Goal: Task Accomplishment & Management: Manage account settings

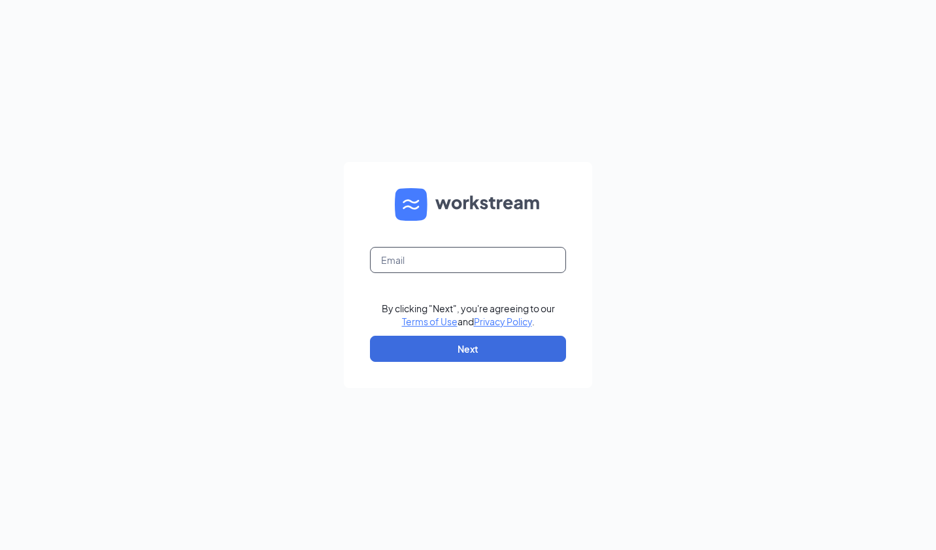
click at [450, 255] on input "text" at bounding box center [468, 260] width 196 height 26
type input "jason@impeccablebrands.com"
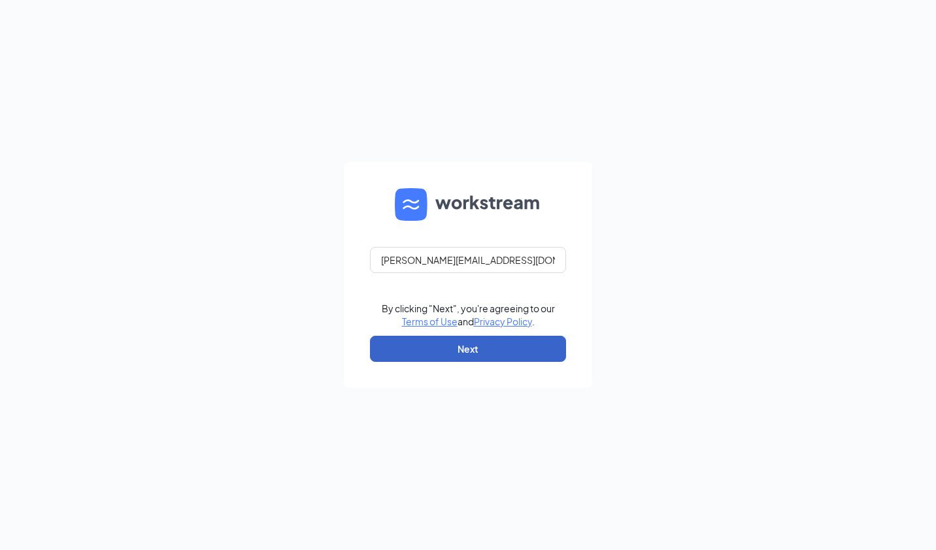
click at [505, 352] on button "Next" at bounding box center [468, 349] width 196 height 26
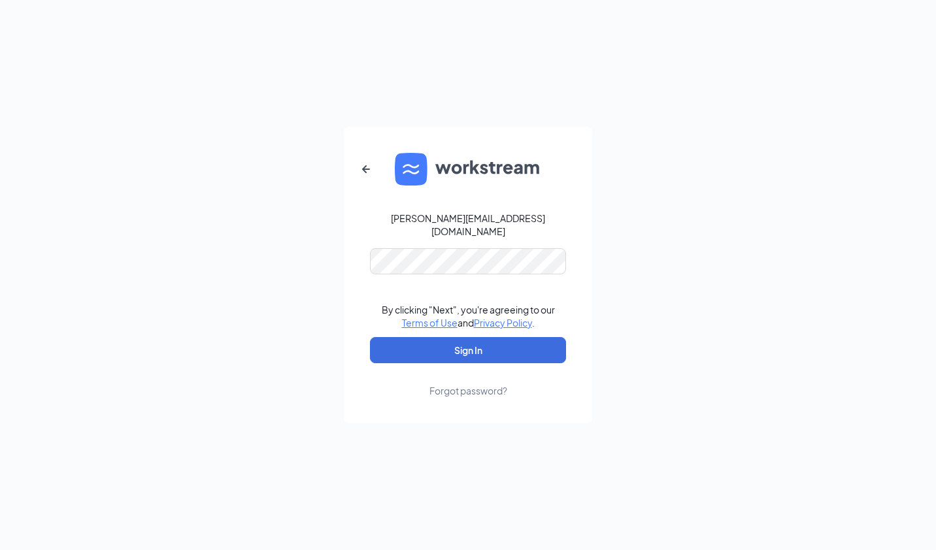
click at [307, 210] on div "jason@impeccablebrands.com By clicking "Next", you're agreeing to our Terms of …" at bounding box center [468, 275] width 936 height 550
click at [461, 341] on button "Sign In" at bounding box center [468, 350] width 196 height 26
click at [431, 342] on button "Sign In" at bounding box center [468, 350] width 196 height 26
click at [282, 407] on div "jason@impeccablebrands.com By clicking "Next", you're agreeing to our Terms of …" at bounding box center [468, 275] width 936 height 550
click at [442, 348] on button "Sign In" at bounding box center [468, 350] width 196 height 26
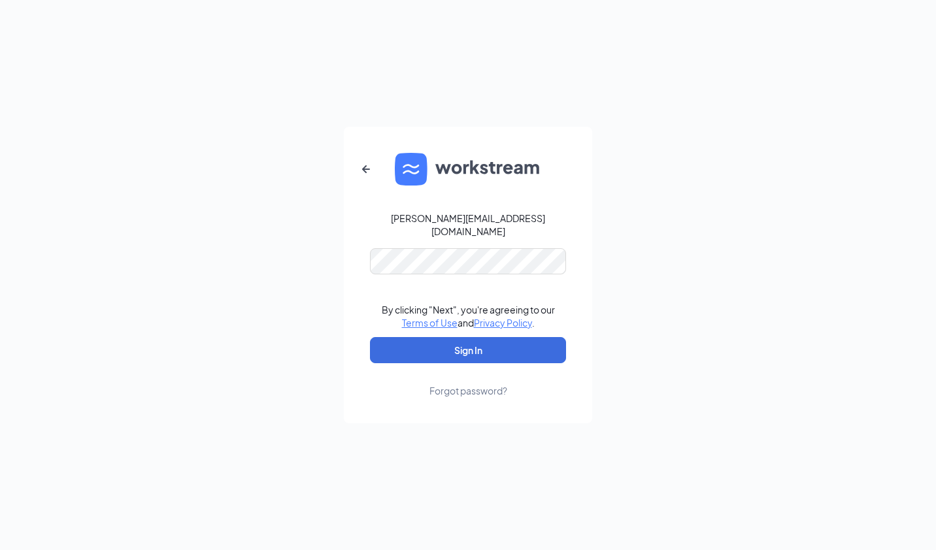
click at [350, 413] on form "jason@impeccablebrands.com By clicking "Next", you're agreeing to our Terms of …" at bounding box center [468, 275] width 248 height 297
click at [467, 349] on button "Sign In" at bounding box center [468, 350] width 196 height 26
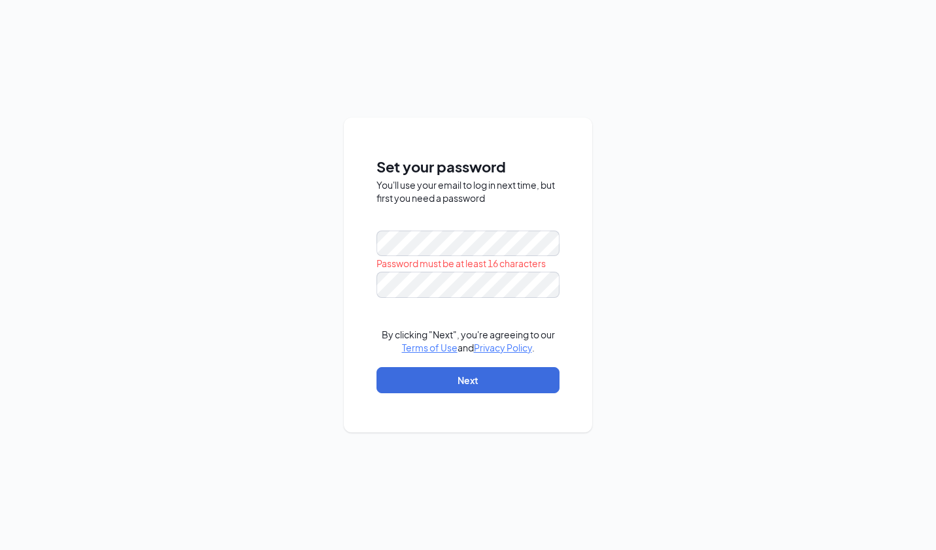
drag, startPoint x: 789, startPoint y: 443, endPoint x: 709, endPoint y: 424, distance: 82.1
click at [789, 443] on div "Set your password You'll use your email to log in next time, but first you need…" at bounding box center [468, 275] width 936 height 550
click at [648, 363] on div "Set your password You'll use your email to log in next time, but first you need…" at bounding box center [468, 275] width 936 height 550
click at [319, 239] on div "Set your password You'll use your email to log in next time, but first you need…" at bounding box center [468, 275] width 936 height 550
click at [674, 211] on div "Set your password You'll use your email to log in next time, but first you need…" at bounding box center [468, 275] width 936 height 550
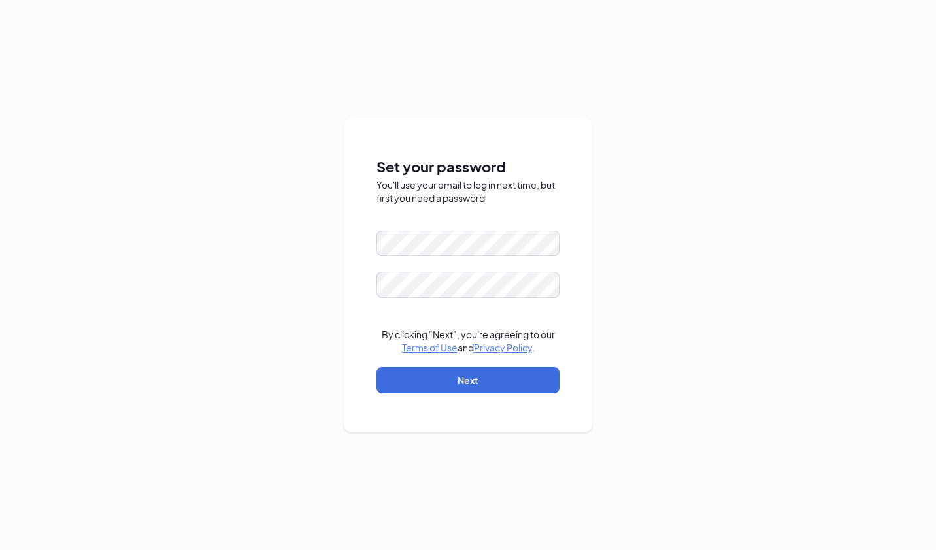
click at [727, 329] on div "Set your password You'll use your email to log in next time, but first you need…" at bounding box center [468, 275] width 936 height 550
click at [555, 529] on div "Set your password You'll use your email to log in next time, but first you need…" at bounding box center [468, 275] width 936 height 550
click at [493, 381] on button "Next" at bounding box center [467, 380] width 183 height 26
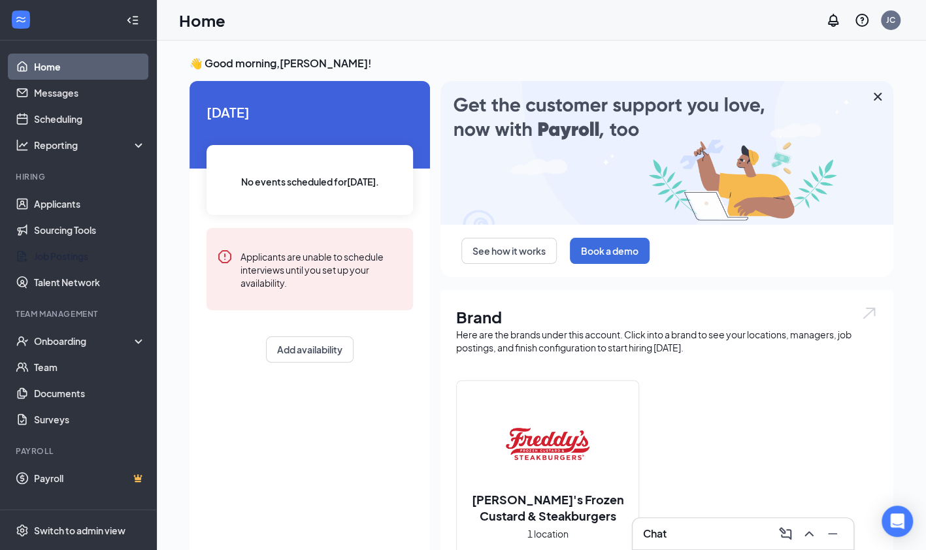
click at [71, 258] on link "Job Postings" at bounding box center [90, 256] width 112 height 26
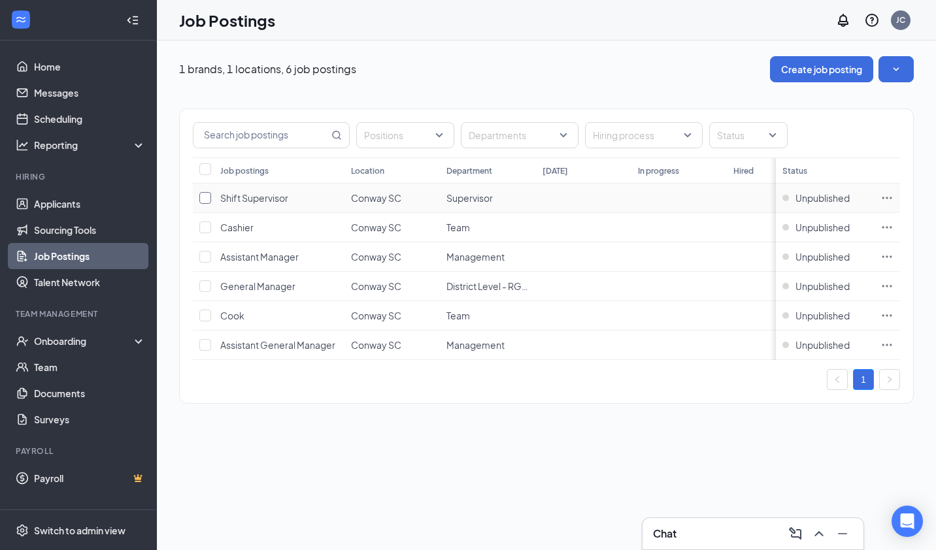
click at [209, 199] on input "checkbox" at bounding box center [205, 198] width 12 height 12
checkbox input "true"
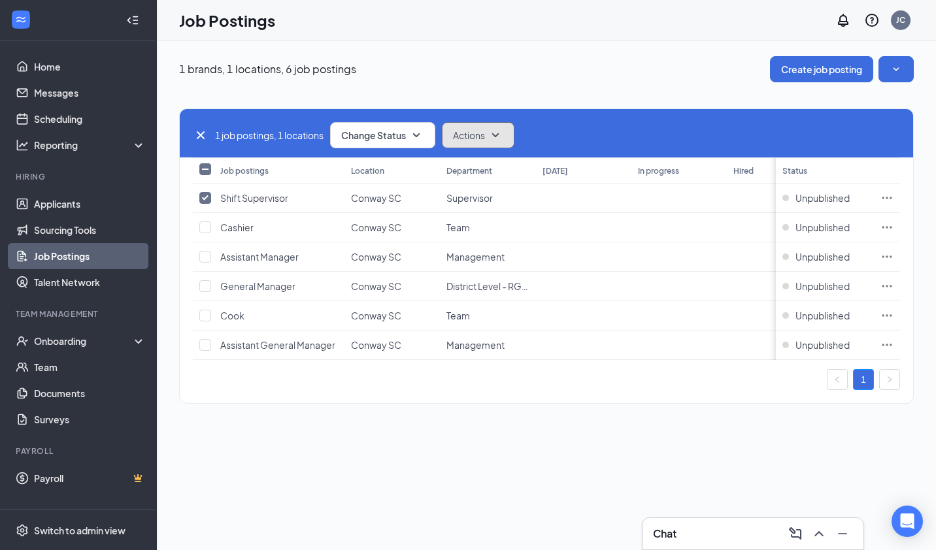
click at [501, 131] on icon "SmallChevronDown" at bounding box center [496, 135] width 16 height 16
click at [501, 131] on icon "SmallChevronUp" at bounding box center [496, 135] width 16 height 16
click at [501, 131] on icon "SmallChevronDown" at bounding box center [496, 135] width 16 height 16
click at [471, 198] on span "Duplicate" at bounding box center [476, 198] width 41 height 13
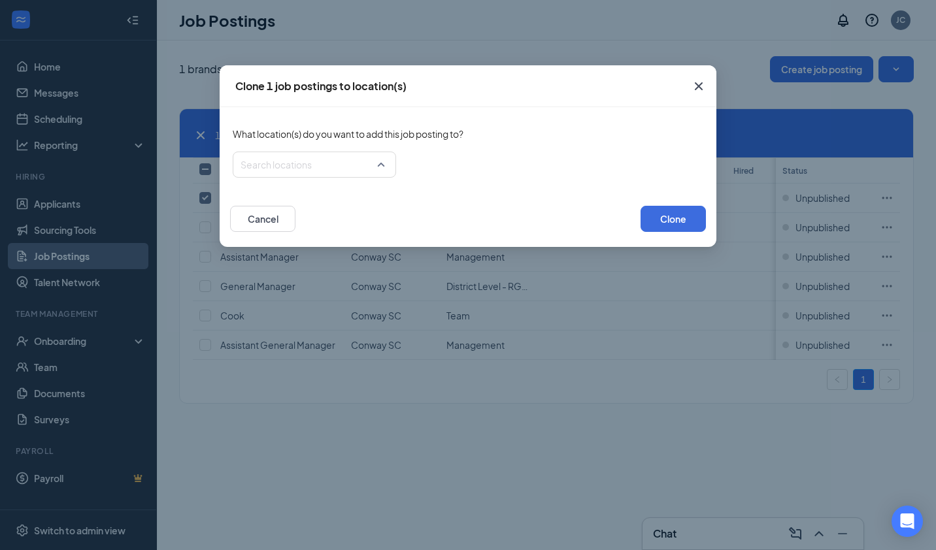
click at [380, 165] on div "Search locations" at bounding box center [314, 165] width 163 height 26
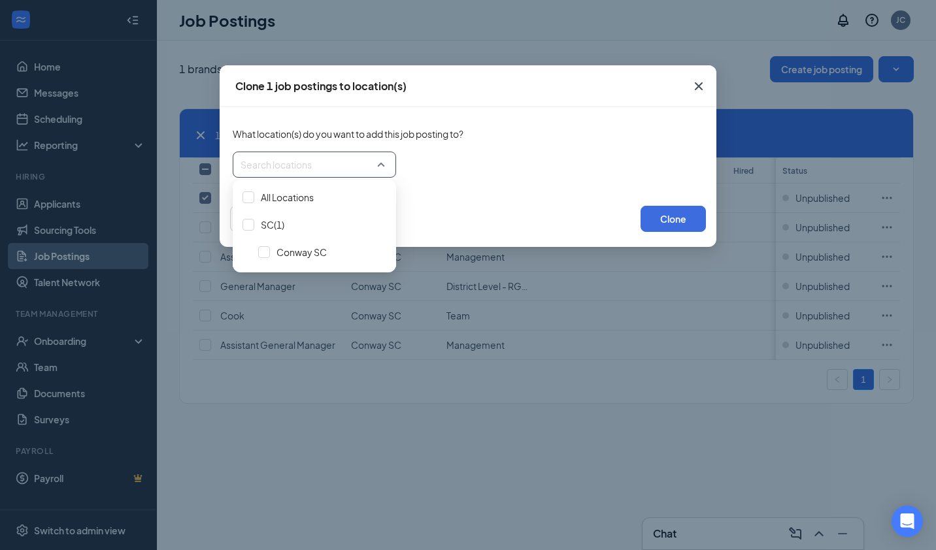
click at [253, 199] on div at bounding box center [248, 197] width 12 height 12
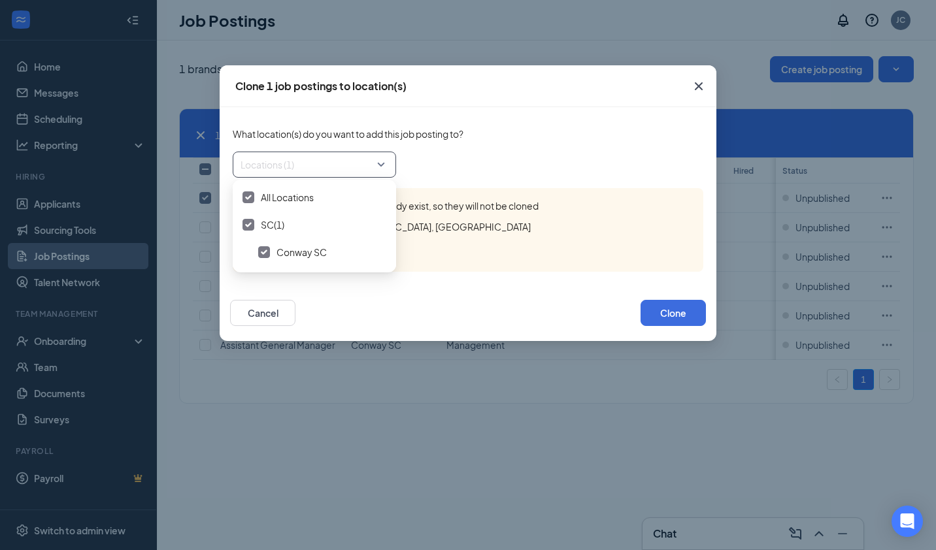
click at [444, 317] on div "Cancel Clone" at bounding box center [468, 313] width 476 height 52
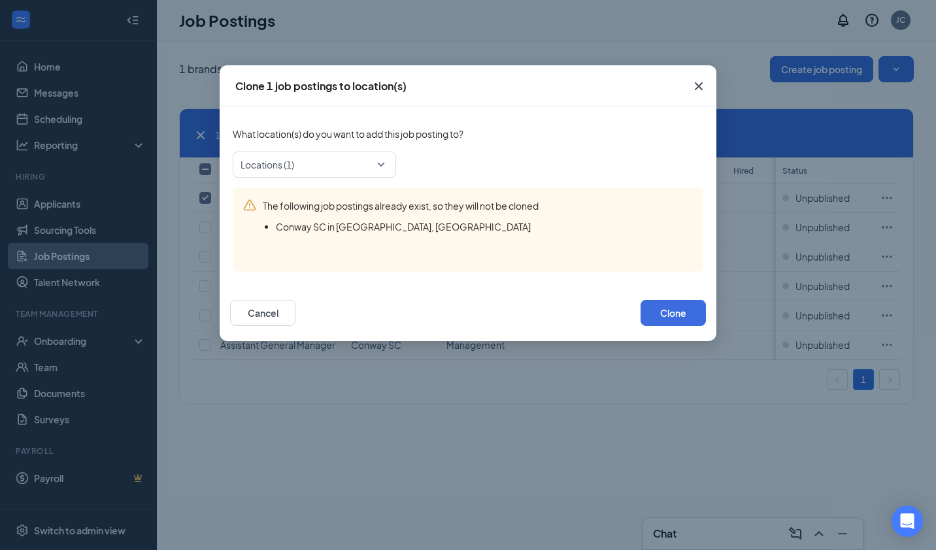
click at [705, 86] on icon "Cross" at bounding box center [699, 86] width 16 height 16
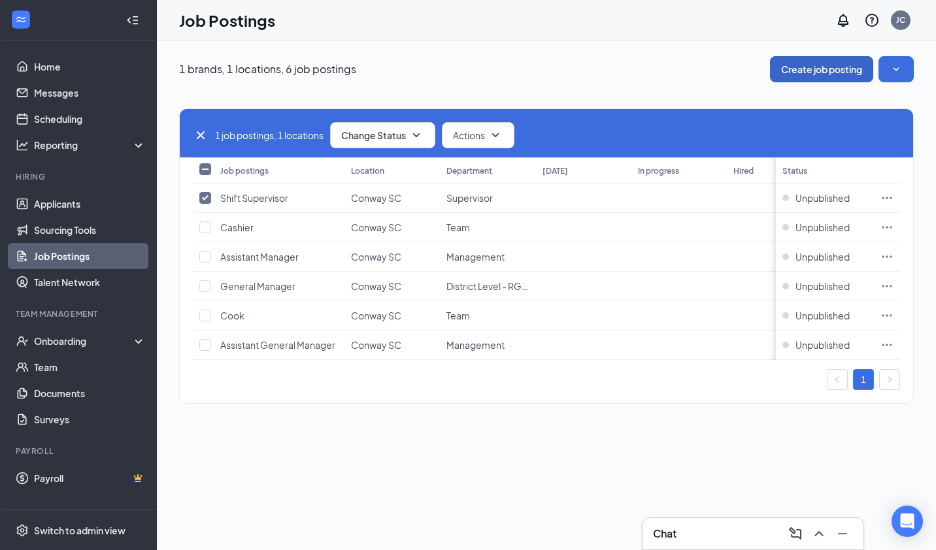
click at [817, 65] on button "Create job posting" at bounding box center [821, 69] width 103 height 26
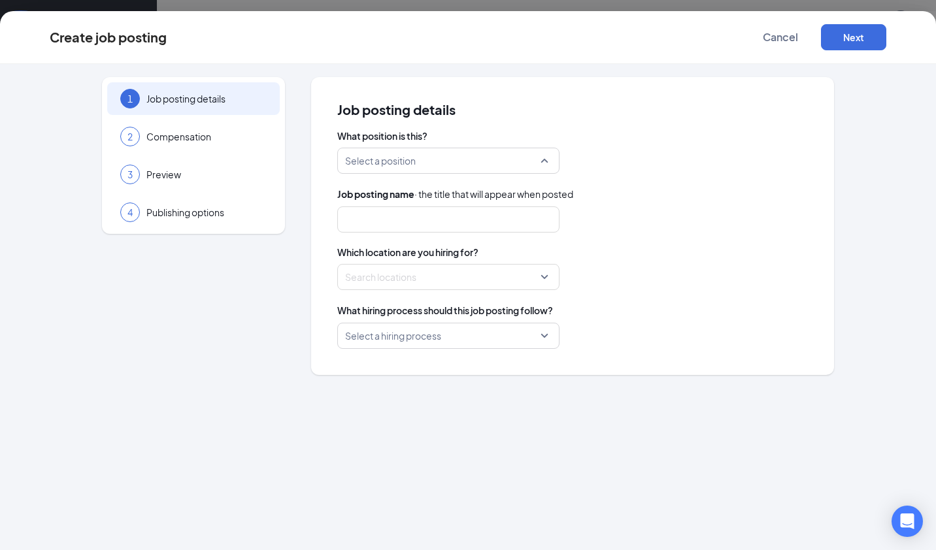
click at [545, 157] on div "Select a position" at bounding box center [448, 161] width 222 height 26
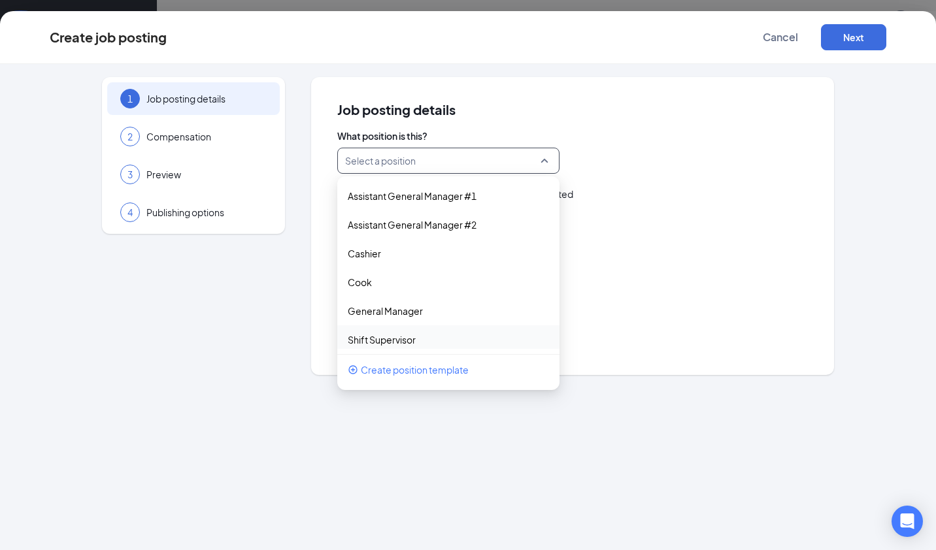
click at [391, 339] on p "Shift Supervisor" at bounding box center [382, 339] width 68 height 13
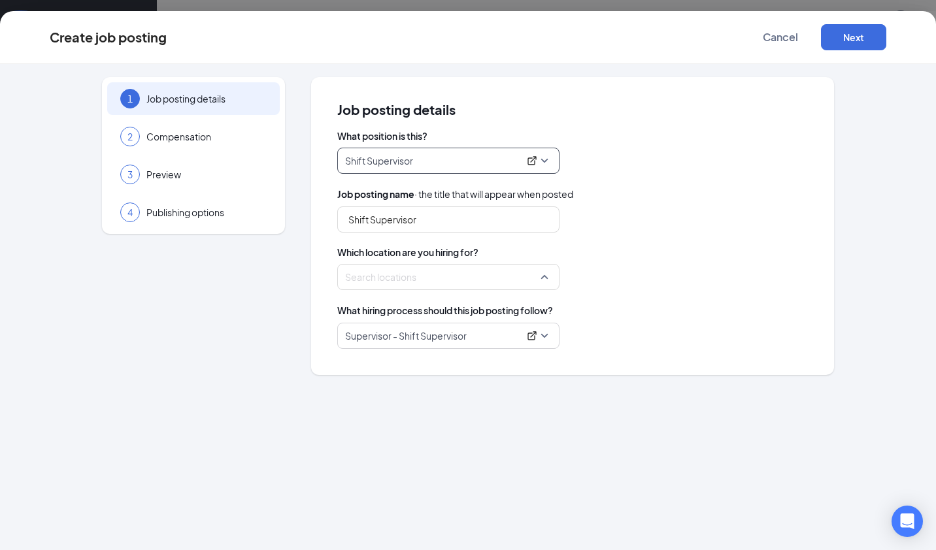
click at [542, 284] on div at bounding box center [444, 277] width 197 height 21
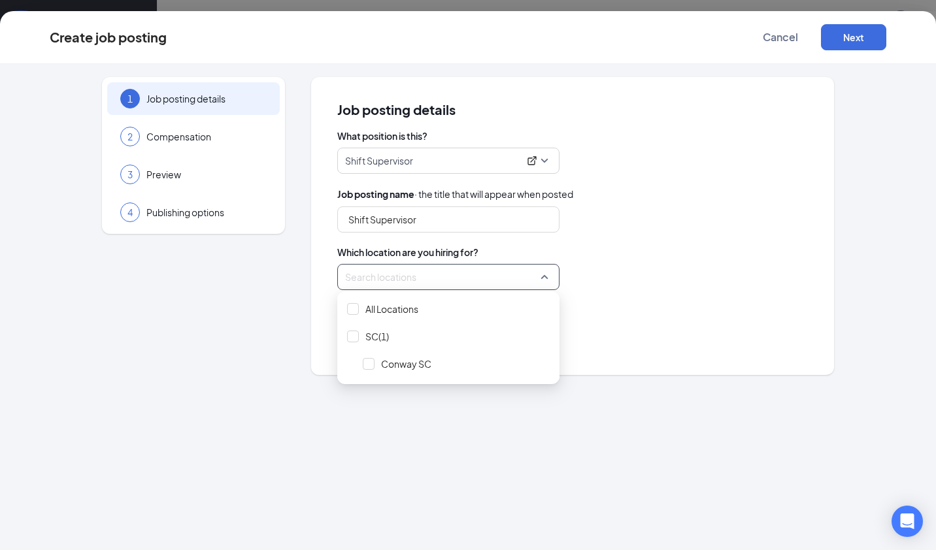
click at [371, 360] on div at bounding box center [369, 364] width 12 height 12
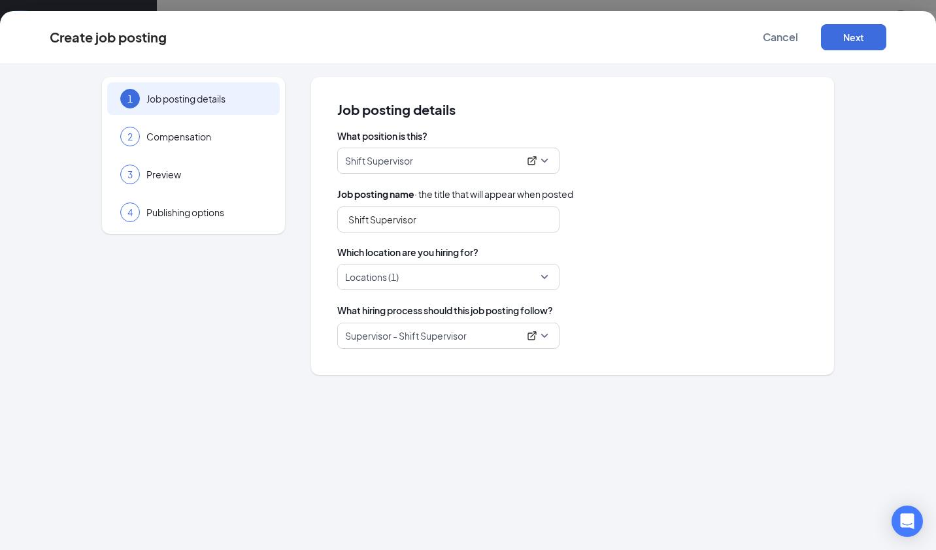
click at [610, 284] on div "Locations (1)" at bounding box center [572, 277] width 471 height 26
click at [856, 35] on button "Next" at bounding box center [853, 37] width 65 height 26
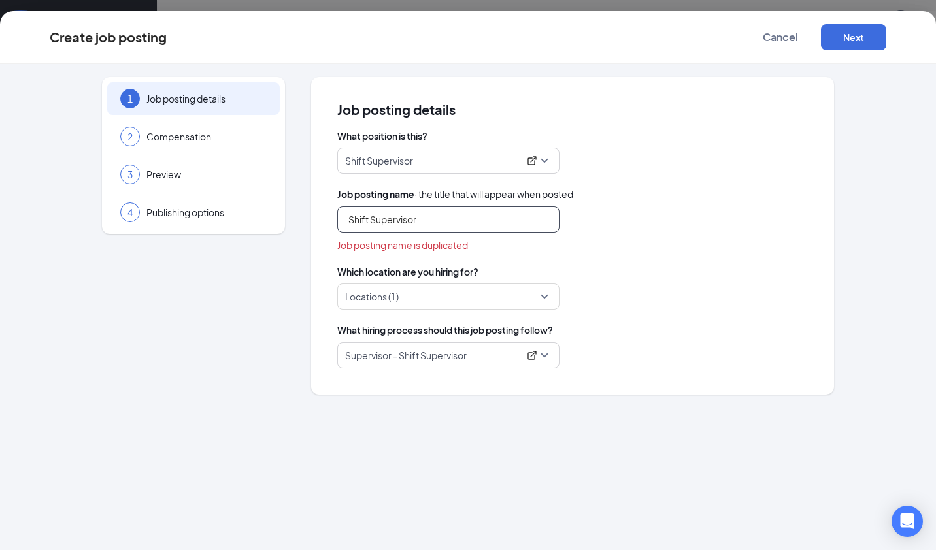
click at [431, 220] on input "Shift Supervisor" at bounding box center [448, 220] width 222 height 26
click at [344, 222] on input "Shift Supervisor" at bounding box center [448, 220] width 222 height 26
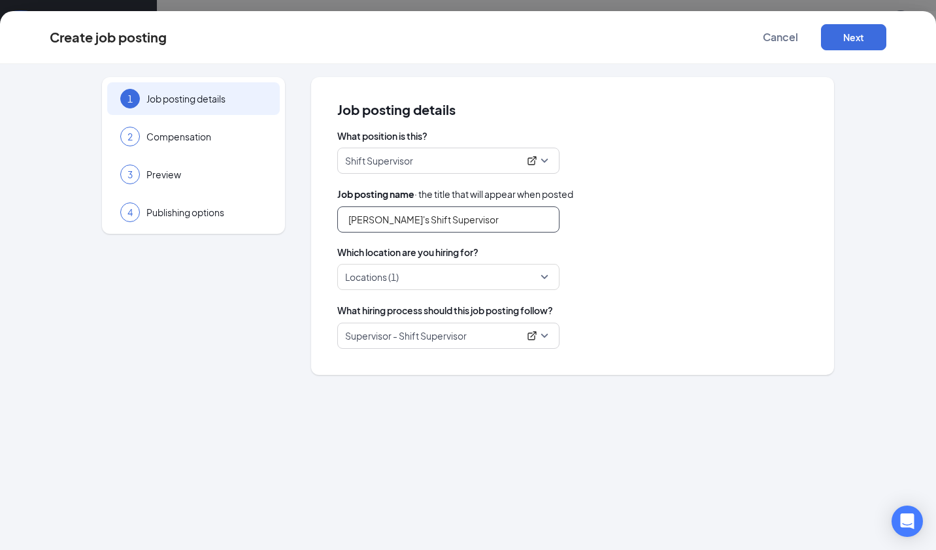
type input "Freddy's Shift Supervisor"
click at [723, 264] on div "Locations (1)" at bounding box center [572, 277] width 471 height 26
click at [852, 37] on button "Next" at bounding box center [853, 37] width 65 height 26
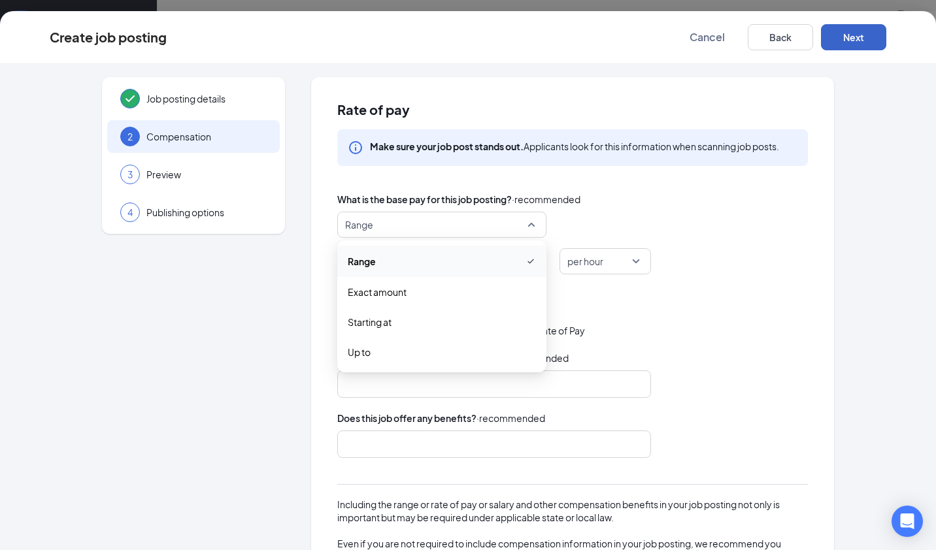
click at [528, 224] on span "Range" at bounding box center [441, 224] width 193 height 25
click at [459, 320] on span "Starting at" at bounding box center [442, 322] width 188 height 14
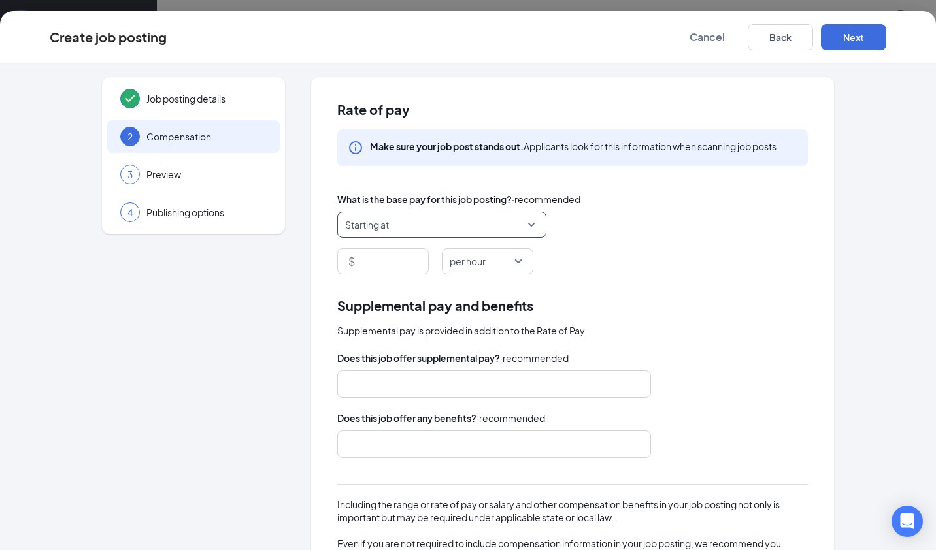
click at [362, 259] on input at bounding box center [393, 261] width 71 height 25
click at [699, 348] on div "Supplemental pay and benefits Supplemental pay is provided in addition to the R…" at bounding box center [572, 468] width 471 height 346
click at [447, 438] on div at bounding box center [487, 444] width 279 height 21
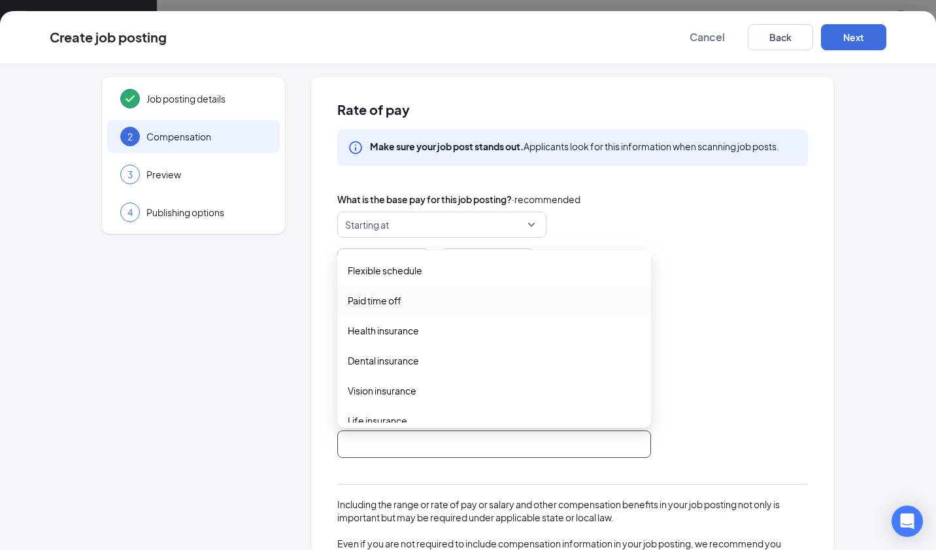
click at [386, 297] on span "Paid time off" at bounding box center [375, 300] width 54 height 14
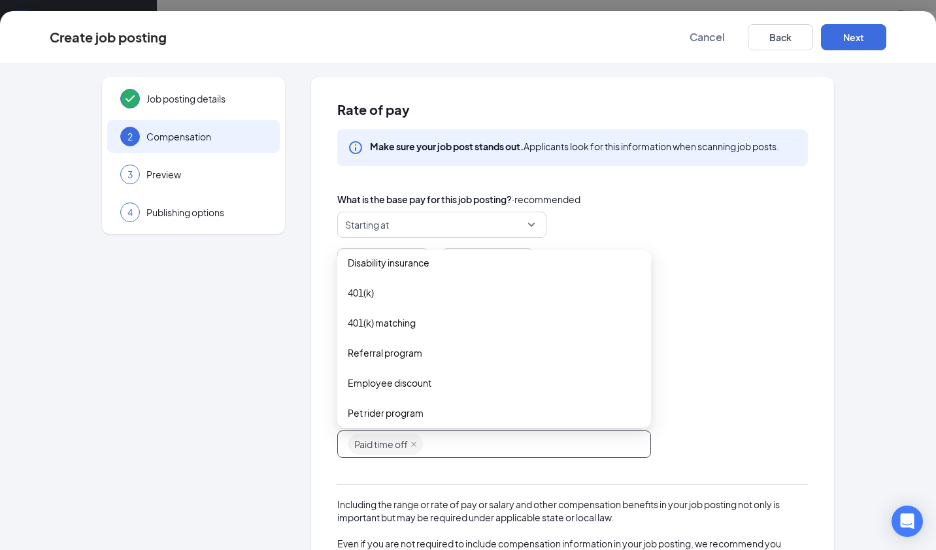
scroll to position [209, 0]
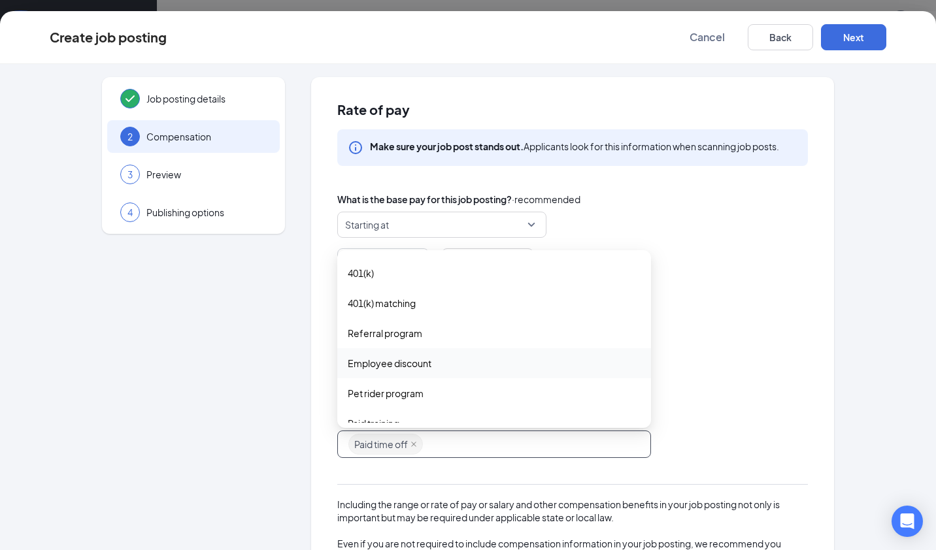
click at [423, 367] on span "Employee discount" at bounding box center [390, 363] width 84 height 14
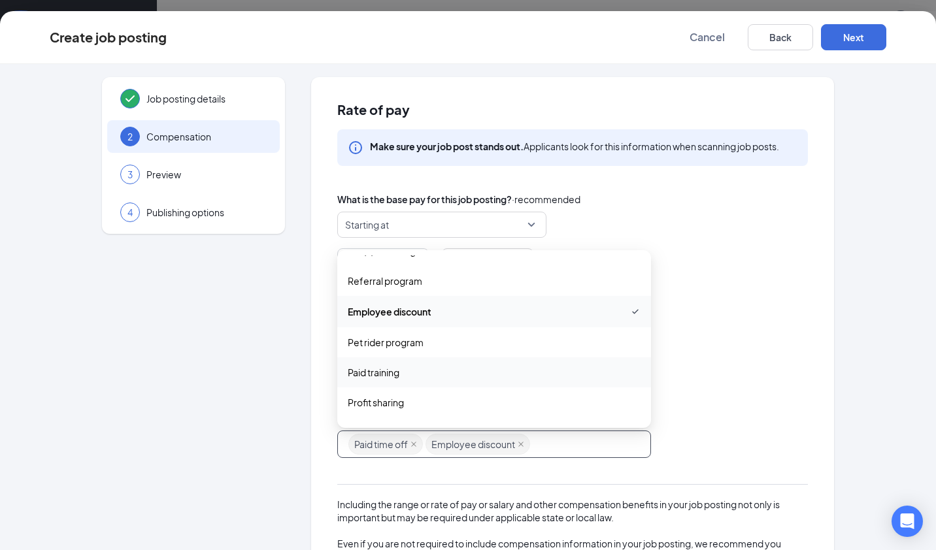
scroll to position [288, 0]
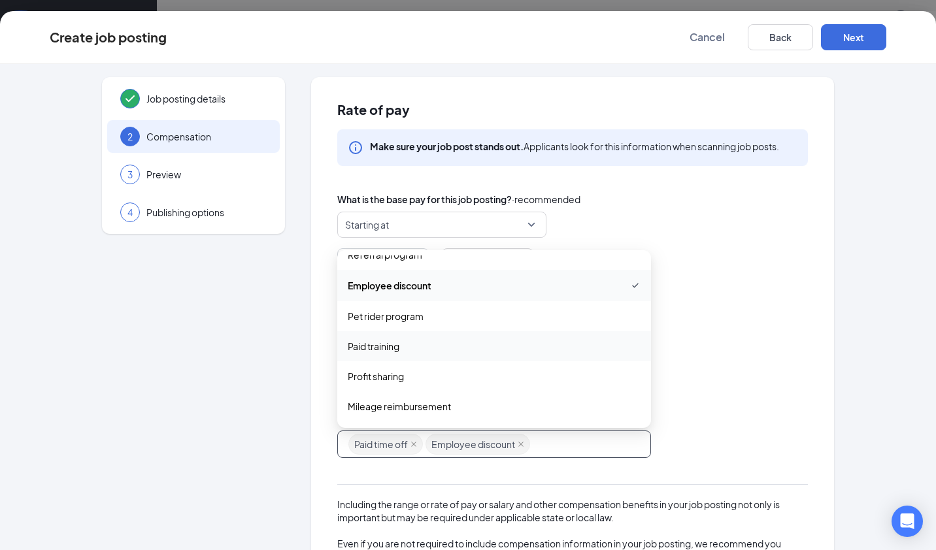
click at [376, 349] on span "Paid training" at bounding box center [374, 346] width 52 height 14
click at [374, 408] on span "Other" at bounding box center [494, 408] width 293 height 14
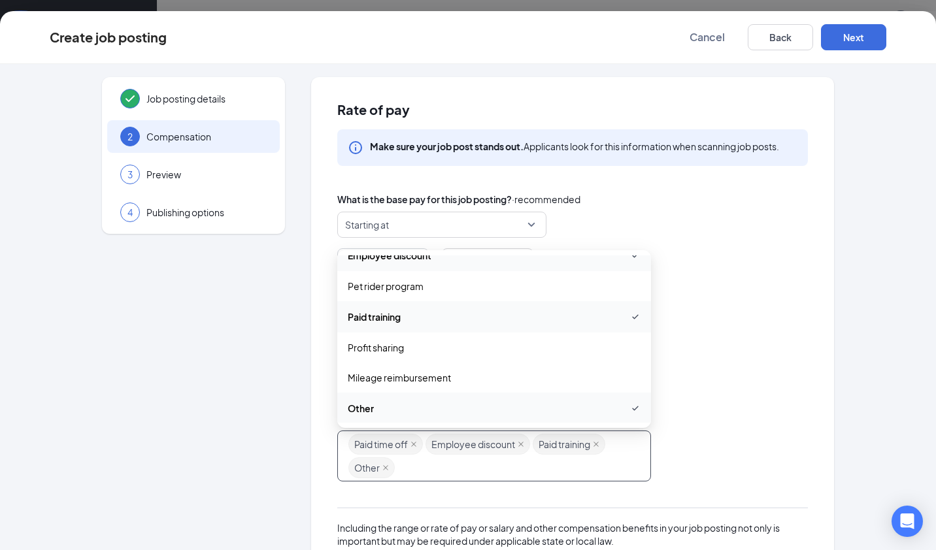
click at [718, 413] on div "Does this job offer any benefits? · recommended" at bounding box center [572, 418] width 471 height 14
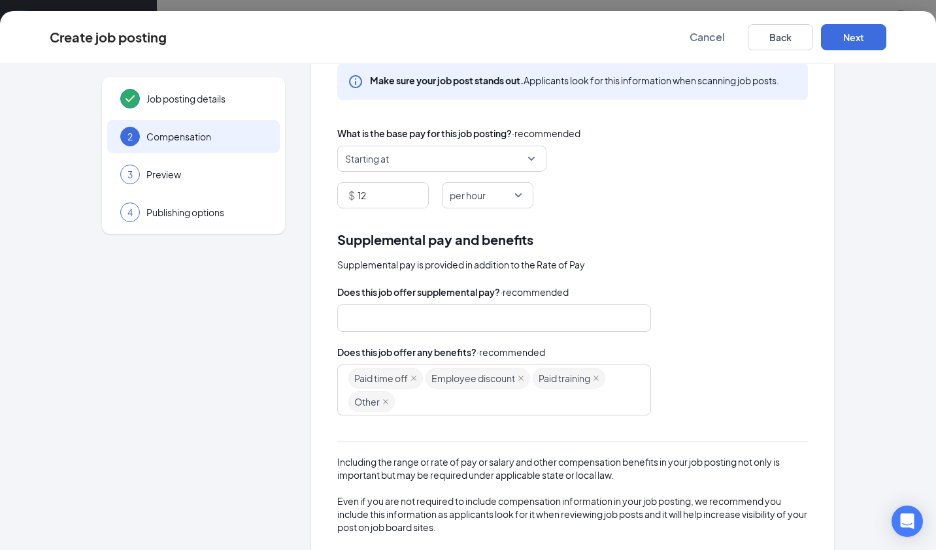
scroll to position [65, 0]
click at [376, 193] on input "12" at bounding box center [393, 196] width 71 height 25
type input "13"
click at [855, 293] on div "Job posting details 2 Compensation 3 Preview 4 Publishing options Rate of pay M…" at bounding box center [468, 319] width 837 height 614
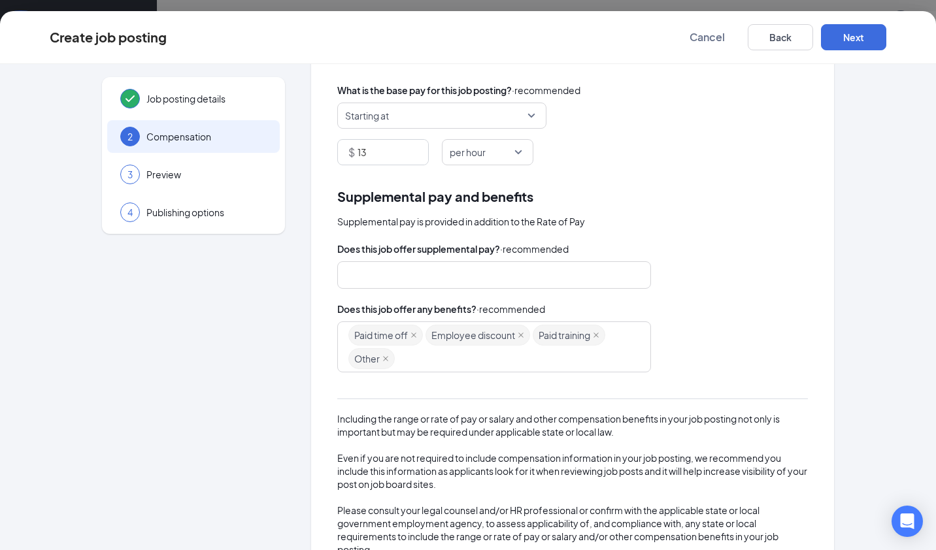
scroll to position [68, 0]
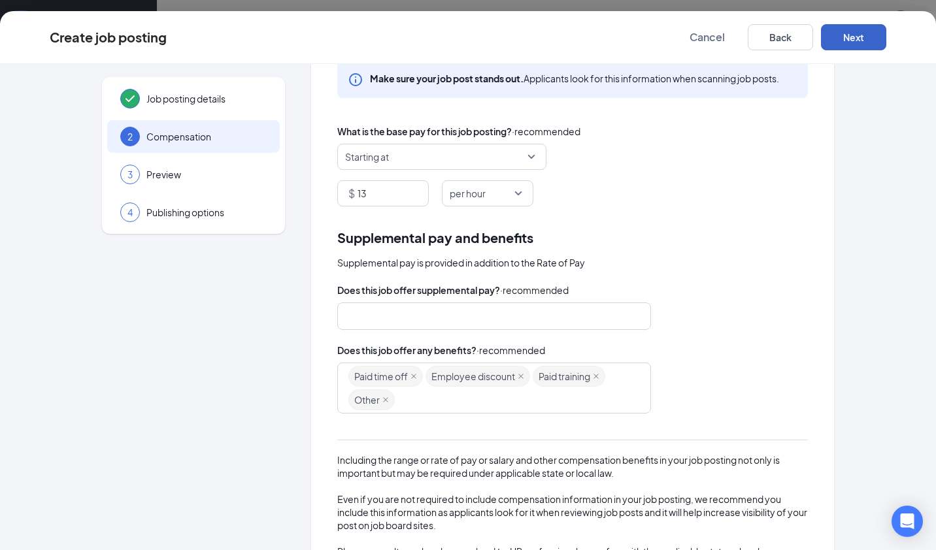
click at [864, 35] on button "Next" at bounding box center [853, 37] width 65 height 26
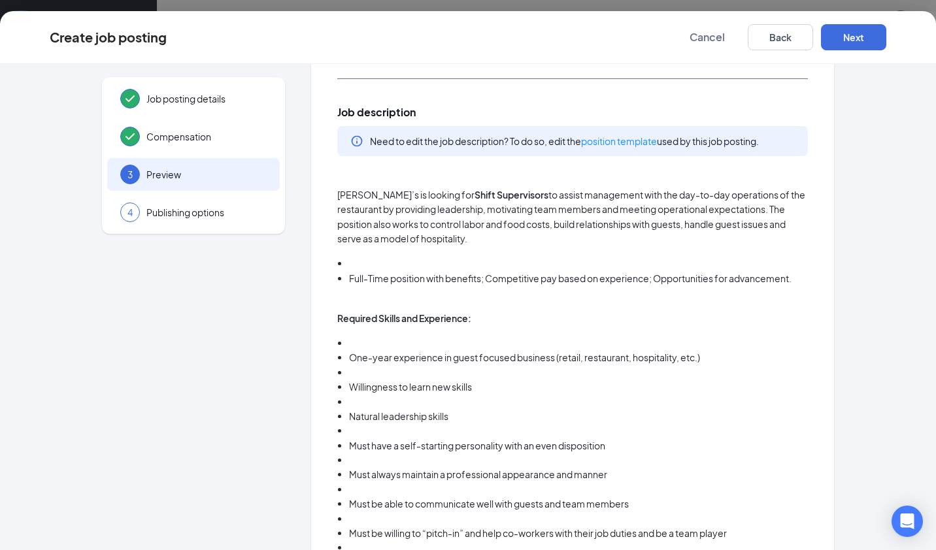
scroll to position [41, 0]
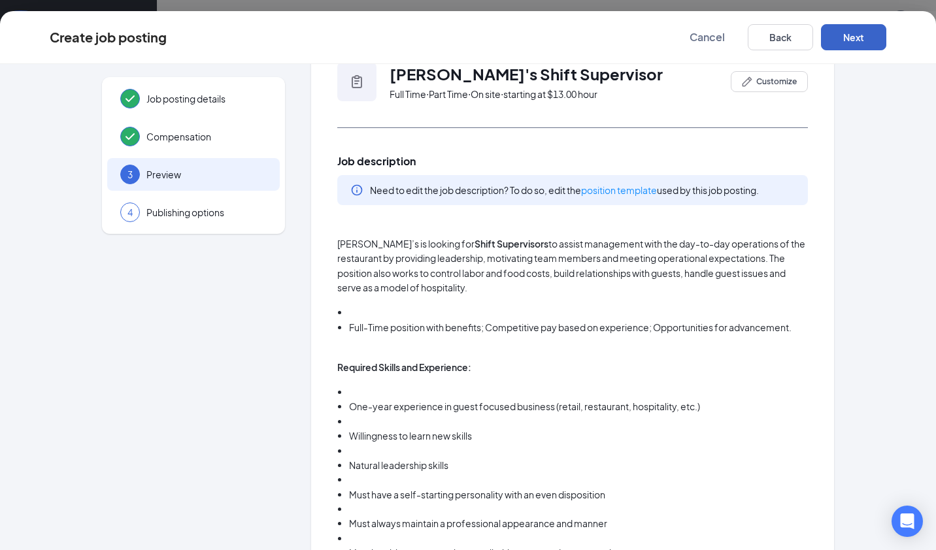
click at [852, 31] on button "Next" at bounding box center [853, 37] width 65 height 26
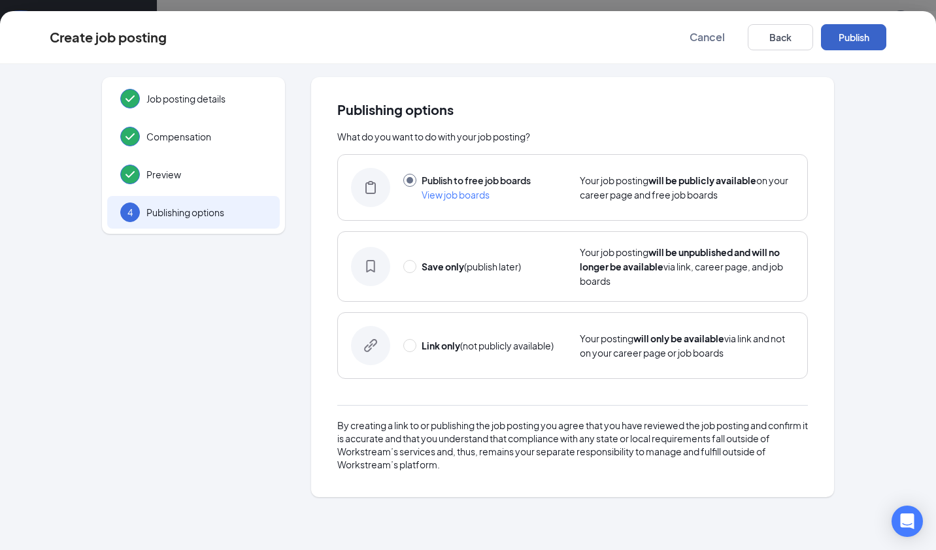
click at [866, 38] on button "Publish" at bounding box center [853, 37] width 65 height 26
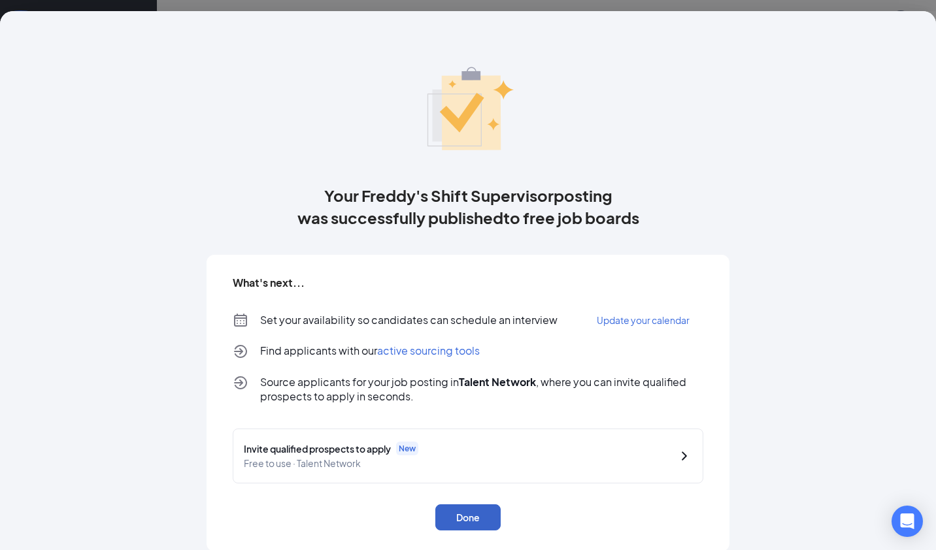
click at [484, 522] on button "Done" at bounding box center [467, 518] width 65 height 26
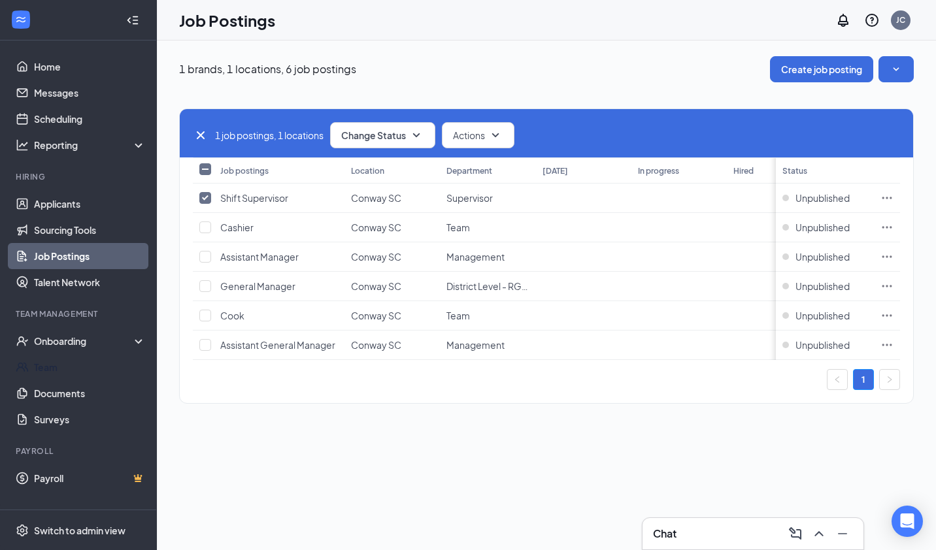
click at [76, 370] on link "Team" at bounding box center [90, 367] width 112 height 26
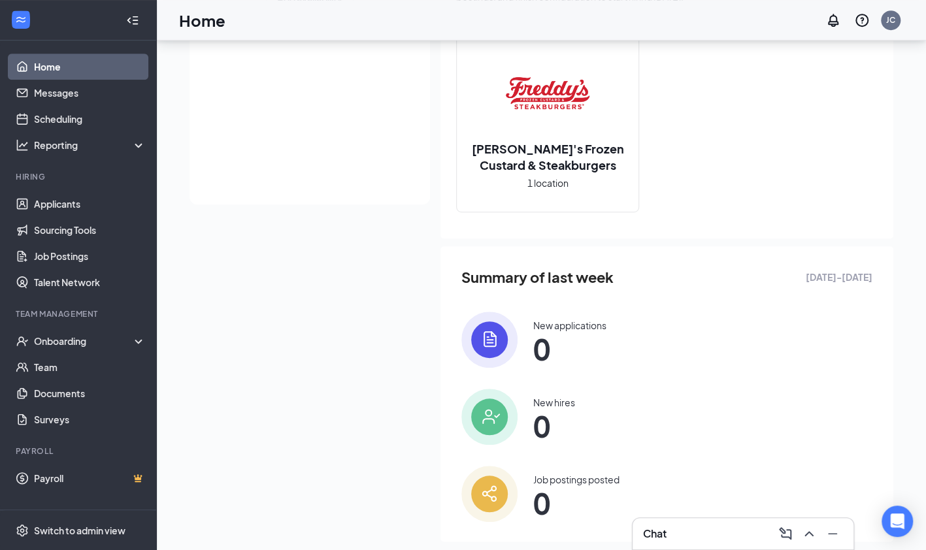
scroll to position [374, 0]
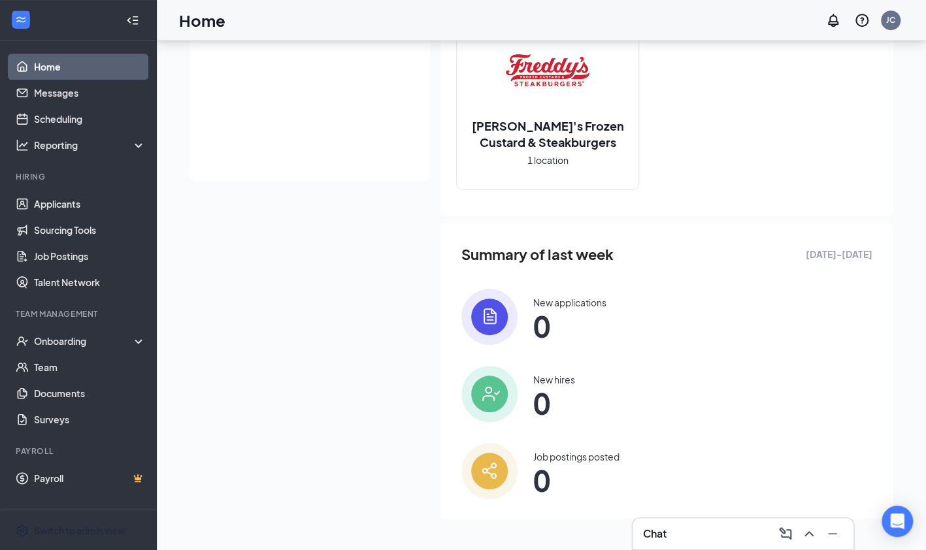
click at [93, 529] on div "Switch to admin view" at bounding box center [79, 530] width 91 height 13
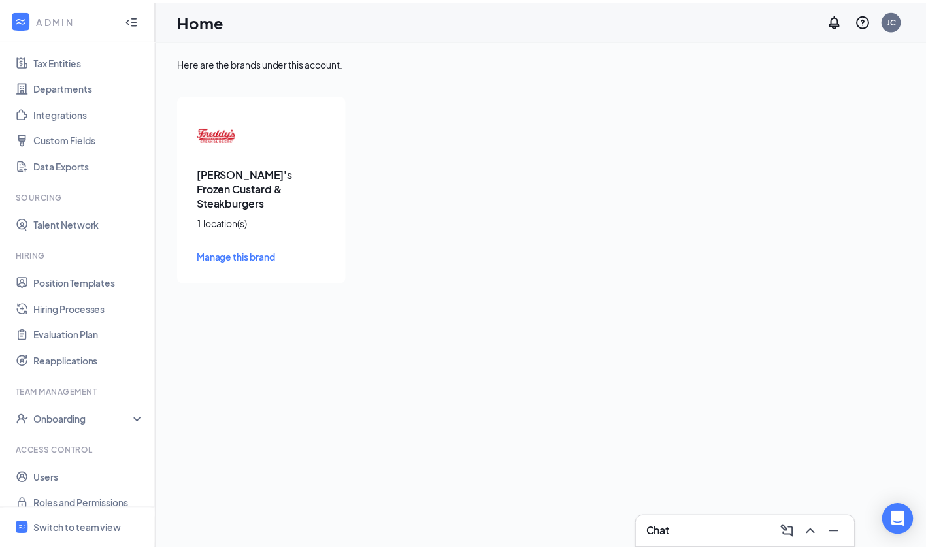
scroll to position [105, 0]
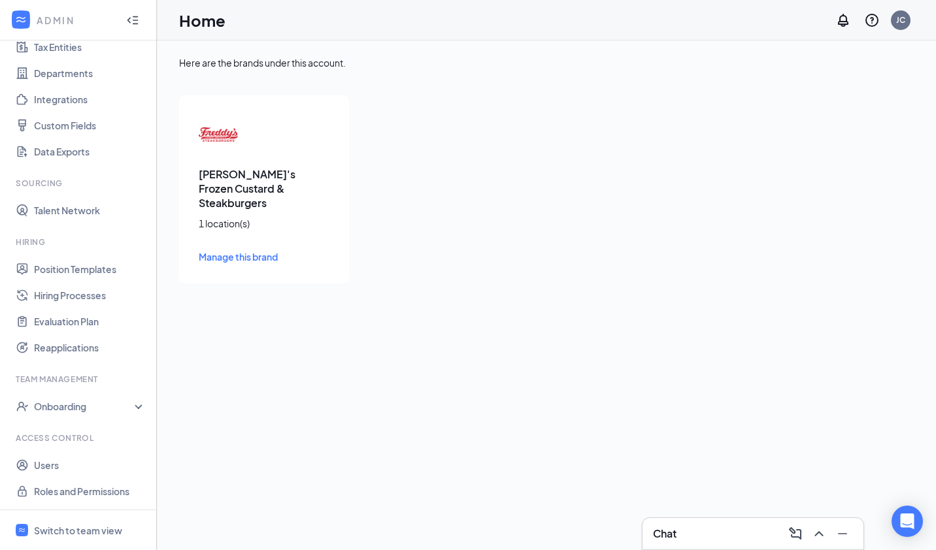
click at [234, 251] on span "Manage this brand" at bounding box center [238, 257] width 79 height 12
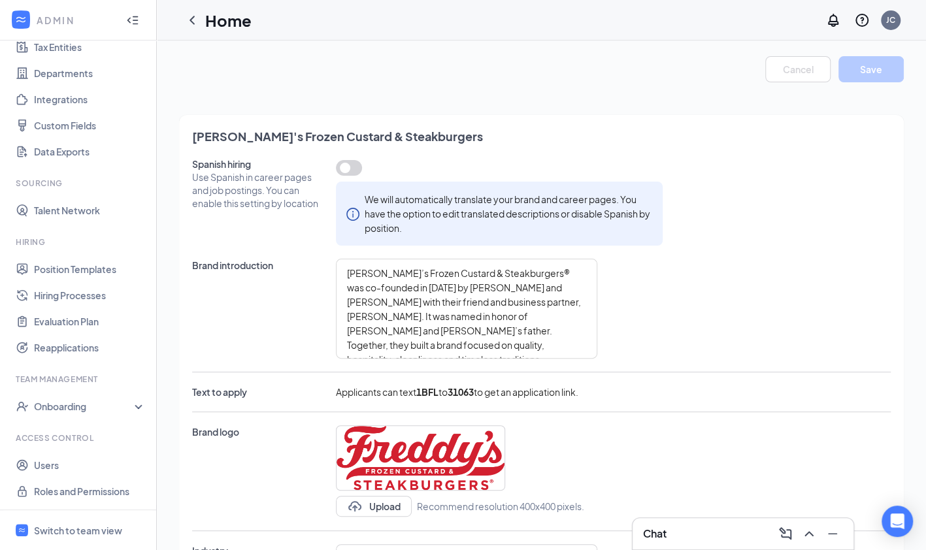
click at [345, 169] on button "button" at bounding box center [349, 168] width 26 height 16
click at [861, 68] on button "Save" at bounding box center [871, 69] width 65 height 26
click at [61, 491] on link "Roles and Permissions" at bounding box center [90, 491] width 112 height 26
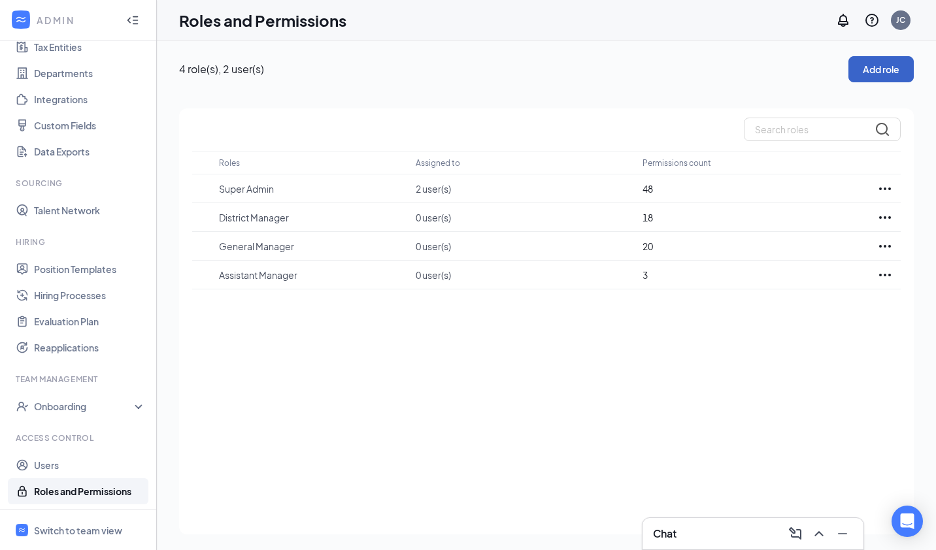
click at [884, 65] on button "Add role" at bounding box center [880, 69] width 65 height 26
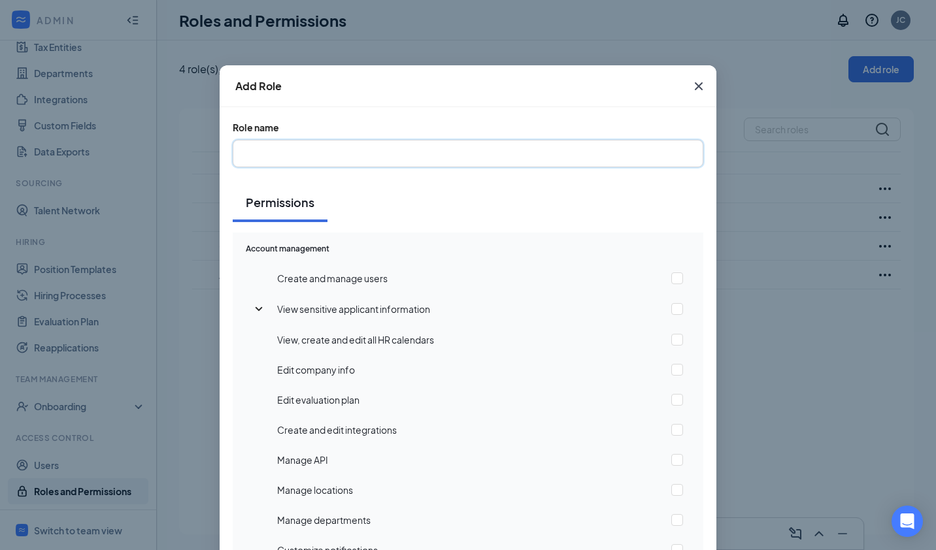
click at [294, 152] on input "text" at bounding box center [468, 153] width 471 height 27
type input "[PERSON_NAME]'s 109-0001"
click at [749, 379] on div "Add Role Role name [PERSON_NAME]'s 109-0001 Permissions Account management Crea…" at bounding box center [468, 275] width 936 height 550
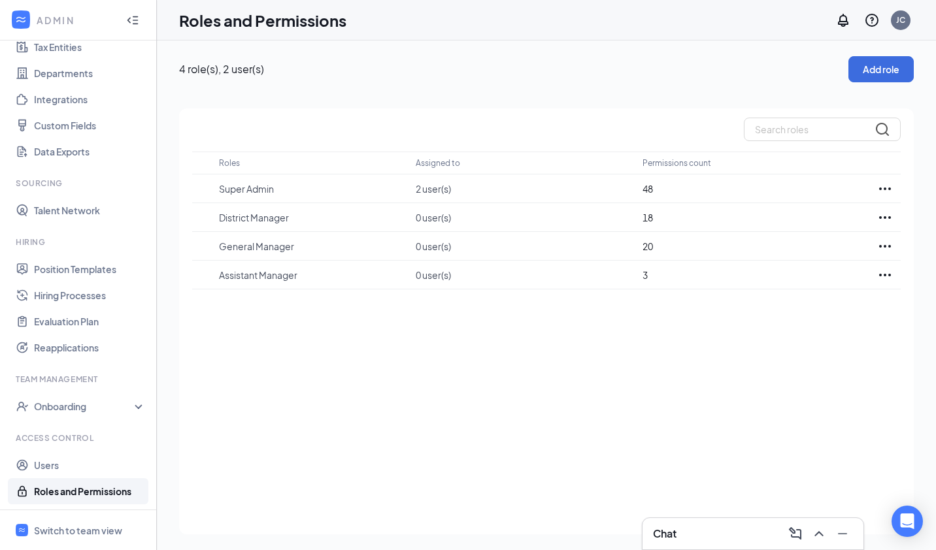
click at [505, 191] on p "2 user(s)" at bounding box center [523, 188] width 214 height 13
click at [871, 65] on button "Add role" at bounding box center [880, 69] width 65 height 26
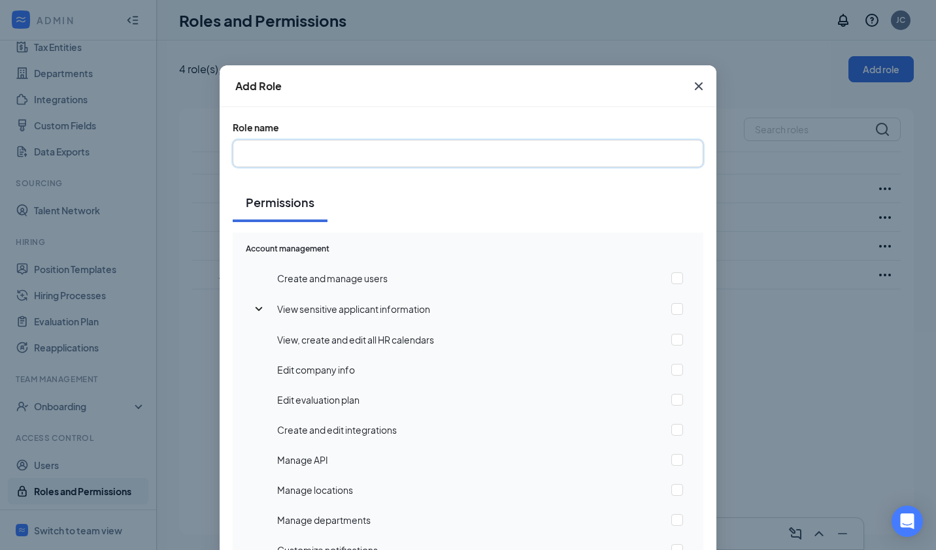
click at [268, 150] on input "text" at bounding box center [468, 153] width 471 height 27
type input "[PERSON_NAME]'s 109-0001"
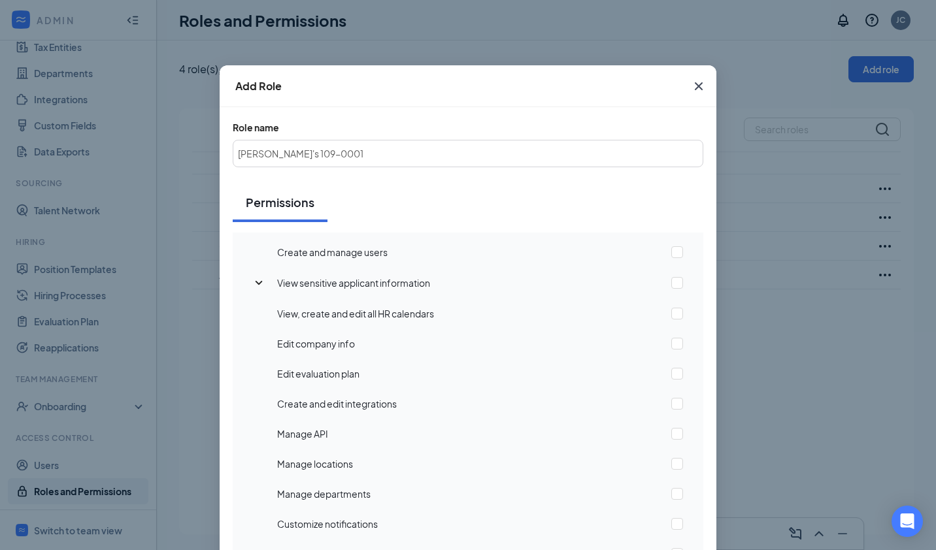
scroll to position [28, 0]
click at [671, 284] on input "checkbox" at bounding box center [677, 281] width 12 height 12
checkbox input "true"
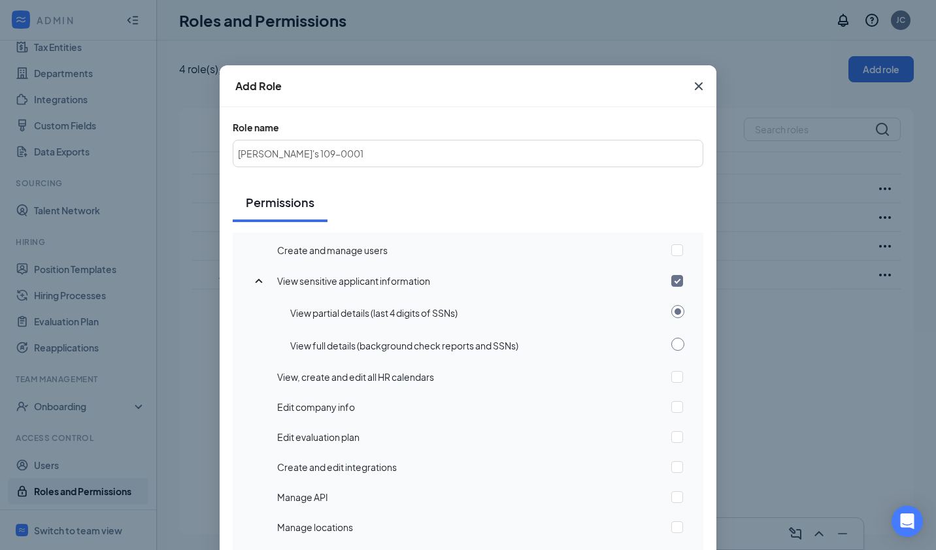
click at [671, 341] on input "radio" at bounding box center [677, 344] width 13 height 13
radio input "true"
radio input "false"
click at [671, 378] on input "checkbox" at bounding box center [677, 377] width 12 height 12
checkbox input "true"
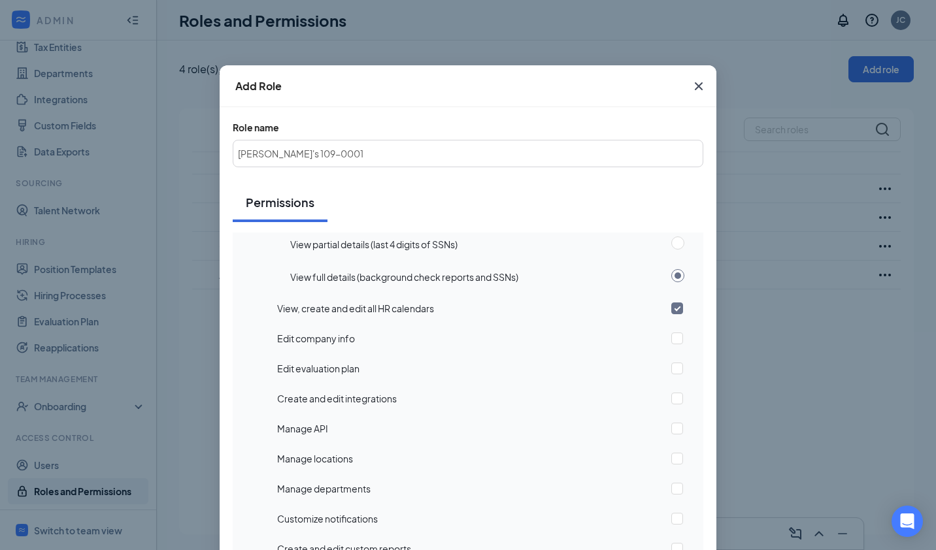
scroll to position [109, 0]
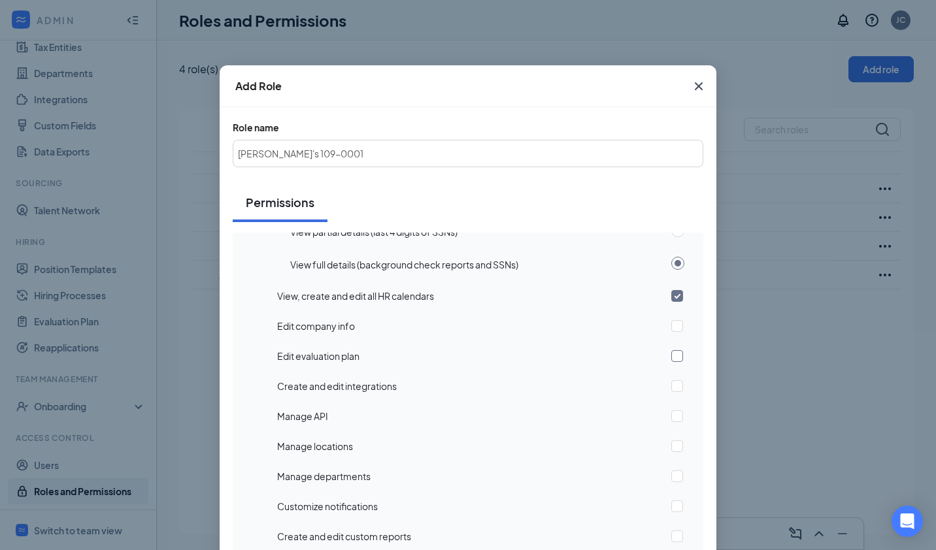
click at [671, 357] on input "checkbox" at bounding box center [677, 356] width 12 height 12
checkbox input "true"
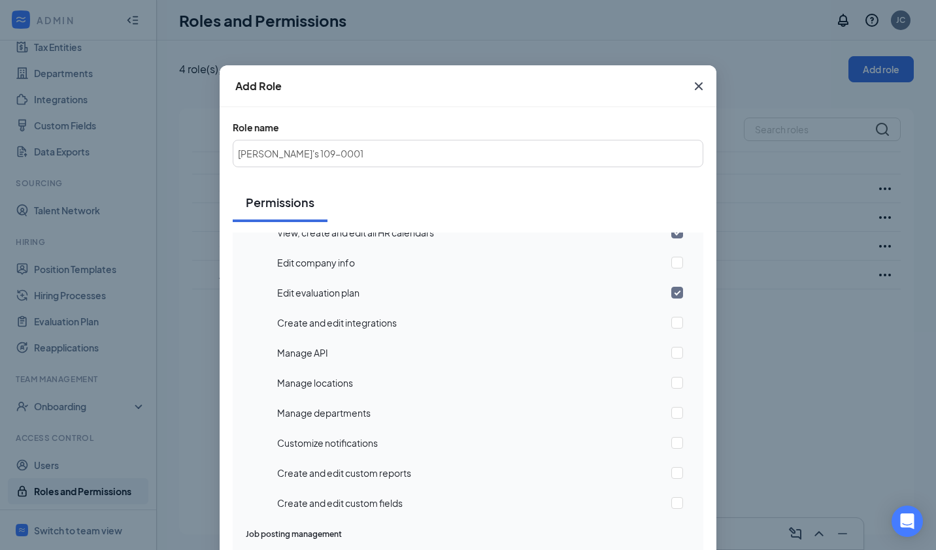
scroll to position [234, 0]
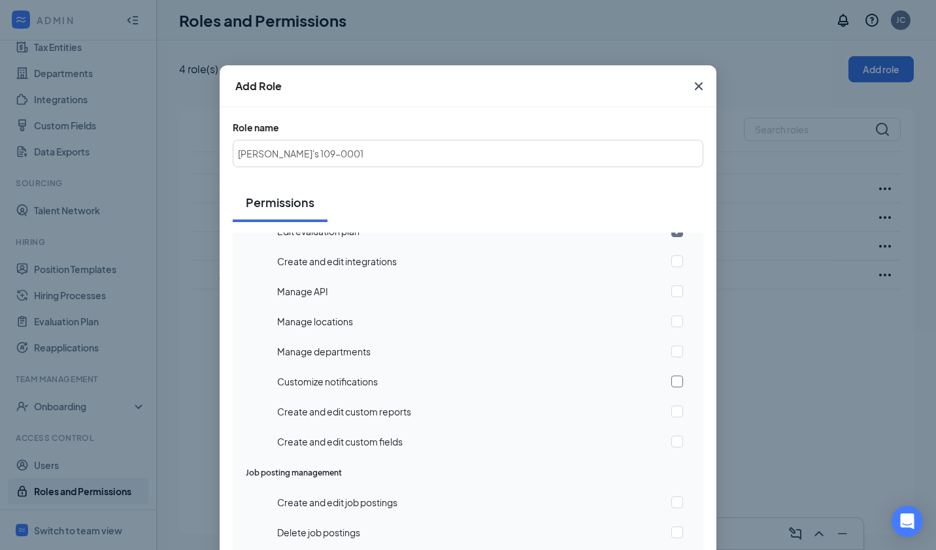
click at [671, 383] on input "checkbox" at bounding box center [677, 382] width 12 height 12
checkbox input "true"
drag, startPoint x: 665, startPoint y: 408, endPoint x: 664, endPoint y: 415, distance: 7.3
click at [671, 409] on input "checkbox" at bounding box center [677, 412] width 12 height 12
checkbox input "true"
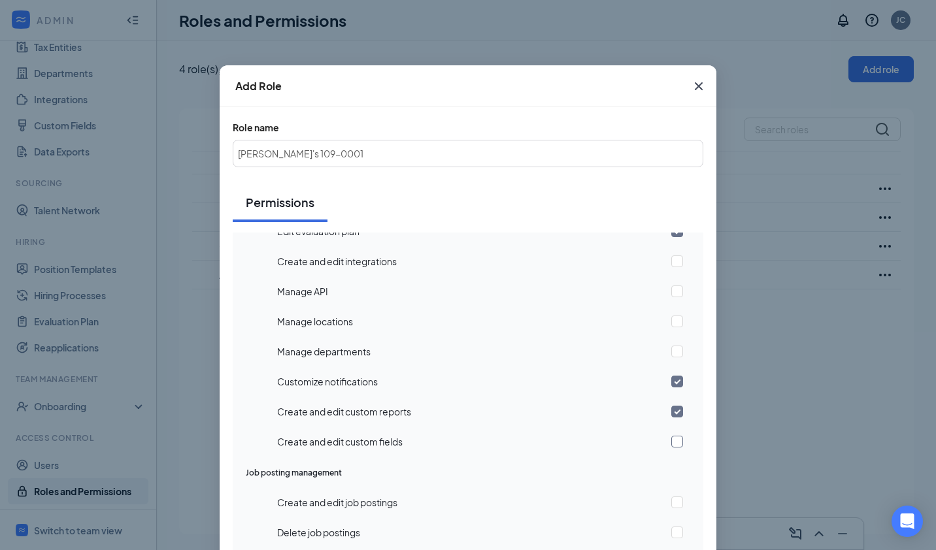
click at [671, 437] on input "checkbox" at bounding box center [677, 442] width 12 height 12
checkbox input "true"
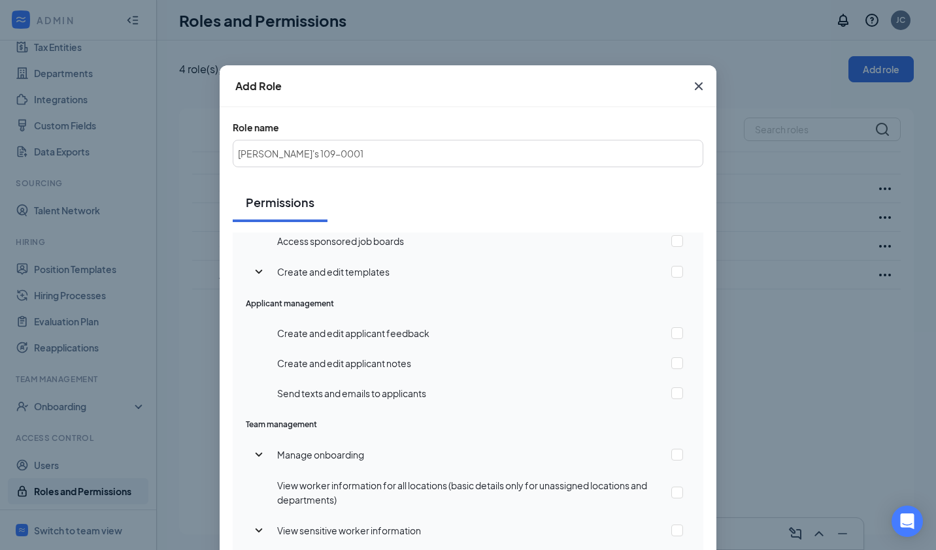
scroll to position [596, 0]
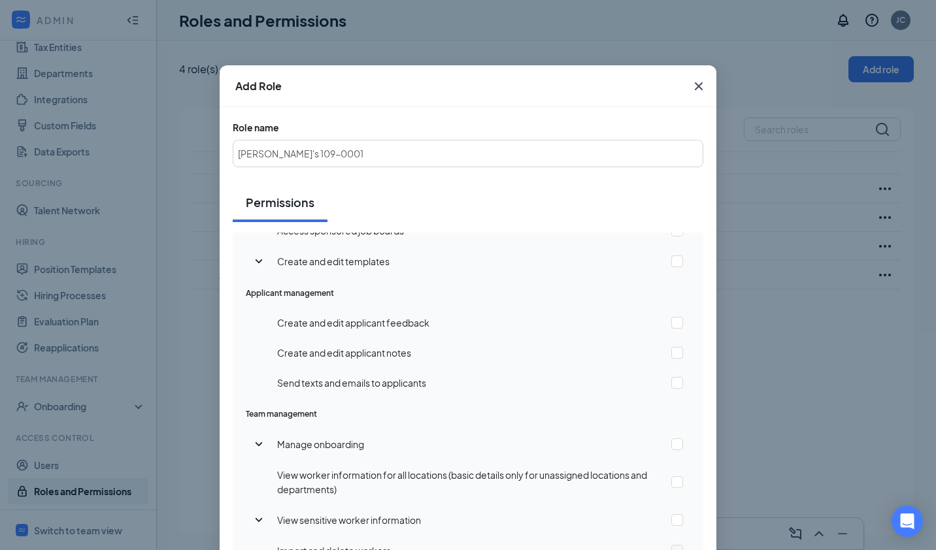
click at [666, 327] on td at bounding box center [684, 323] width 37 height 30
click at [671, 324] on input "checkbox" at bounding box center [677, 323] width 12 height 12
checkbox input "true"
click at [671, 356] on input "checkbox" at bounding box center [677, 353] width 12 height 12
checkbox input "true"
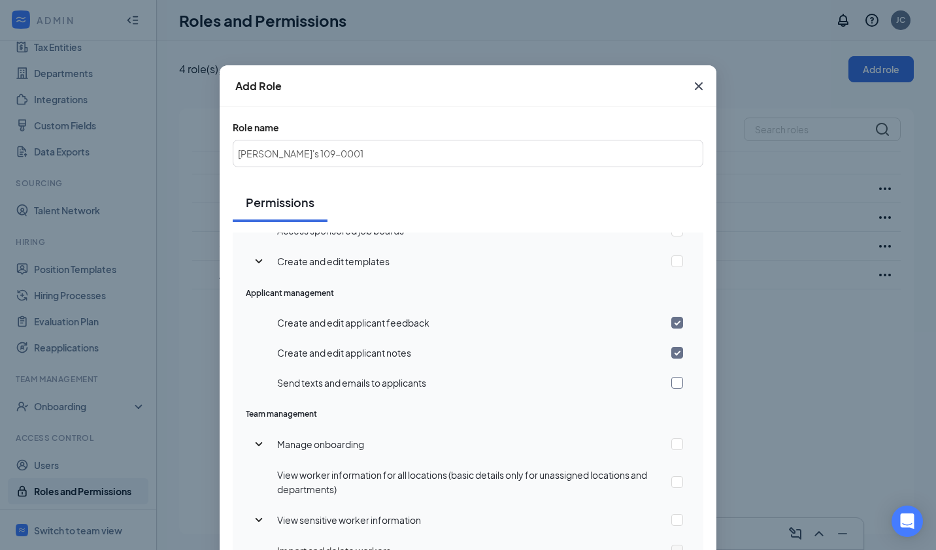
click at [671, 384] on input "checkbox" at bounding box center [677, 383] width 12 height 12
checkbox input "true"
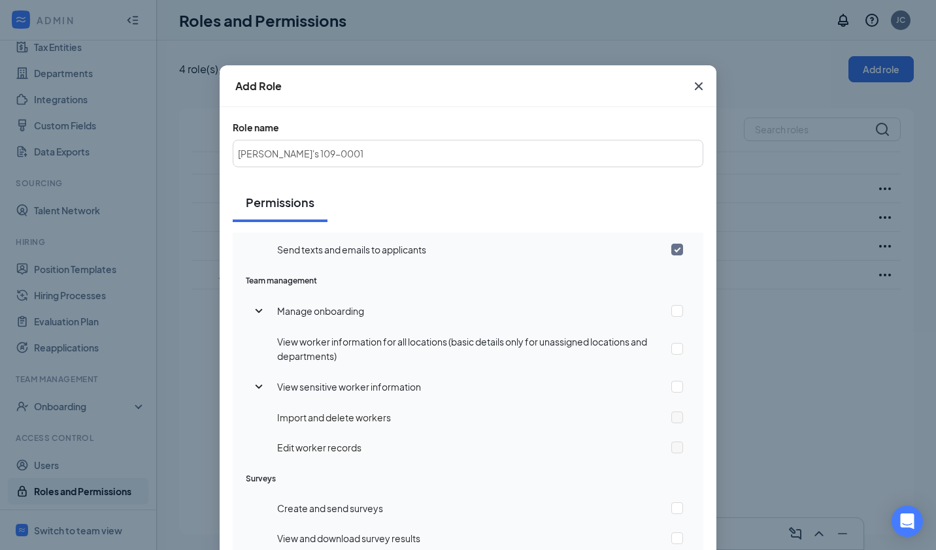
scroll to position [733, 0]
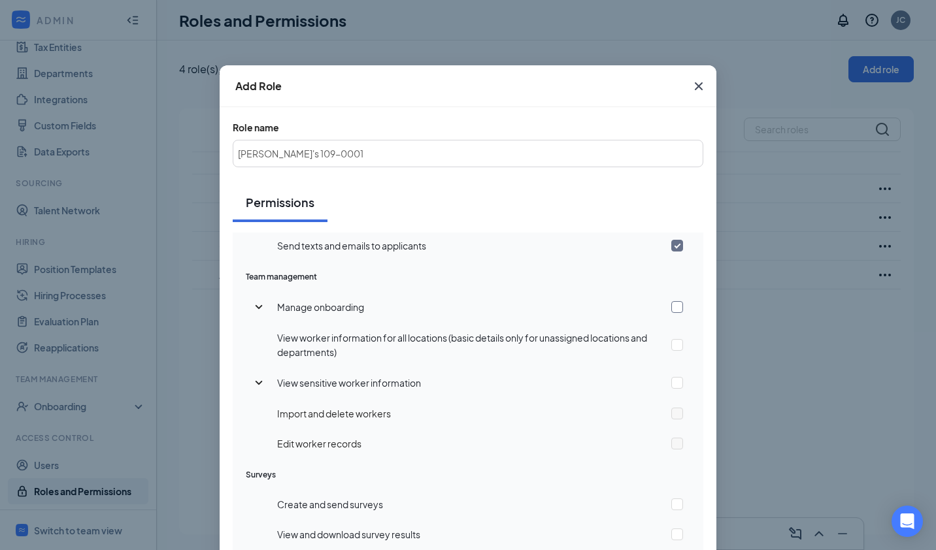
click at [671, 306] on input "checkbox" at bounding box center [677, 307] width 12 height 12
checkbox input "true"
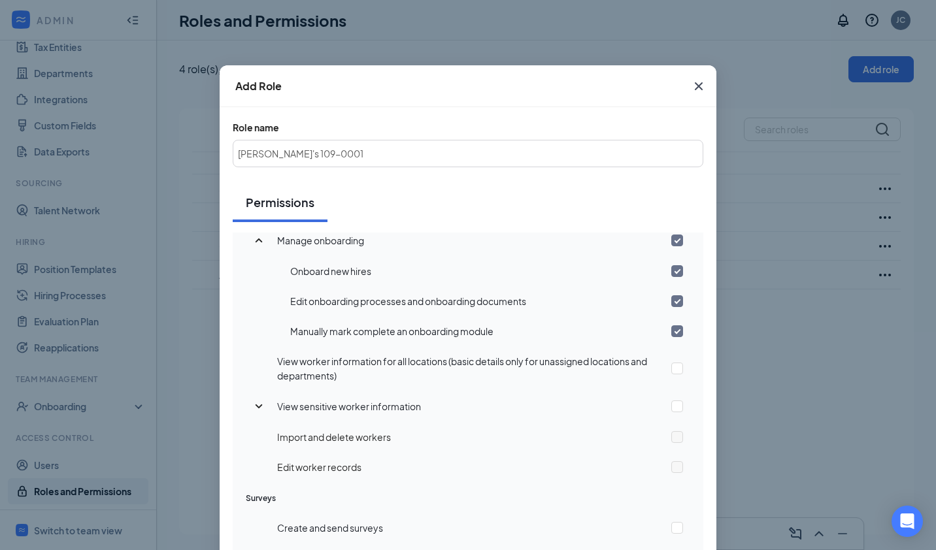
scroll to position [853, 0]
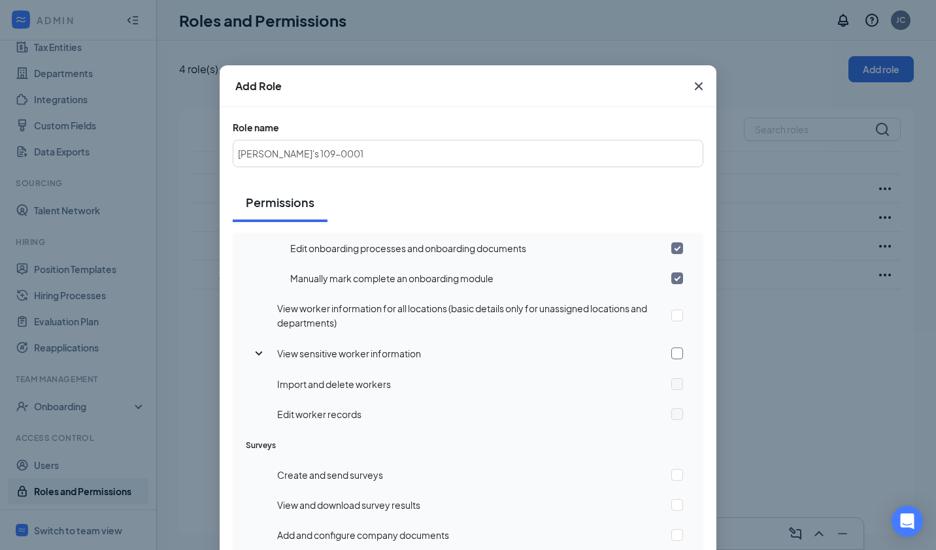
click at [671, 352] on input "checkbox" at bounding box center [677, 354] width 12 height 12
checkbox input "true"
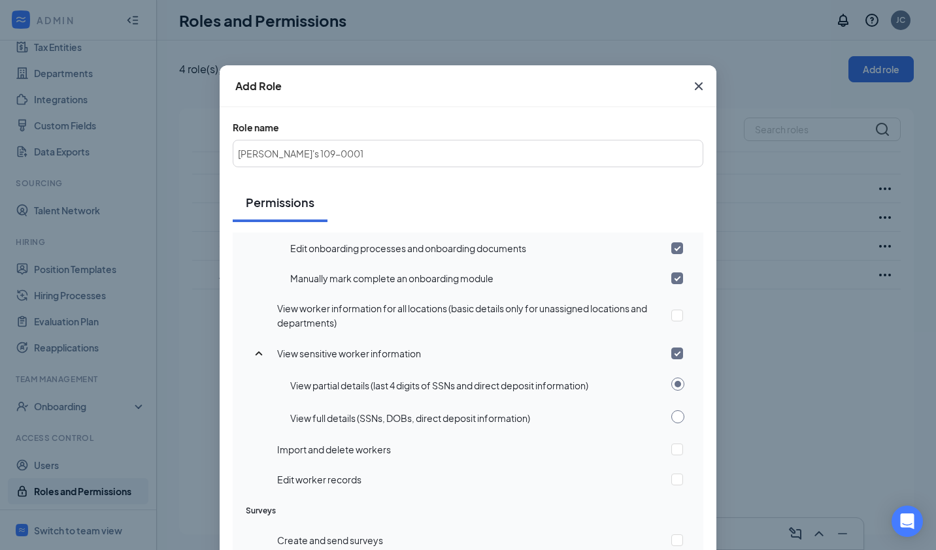
click at [671, 420] on input "radio" at bounding box center [677, 416] width 13 height 13
radio input "true"
radio input "false"
click at [671, 452] on input "checkbox" at bounding box center [677, 450] width 12 height 12
checkbox input "true"
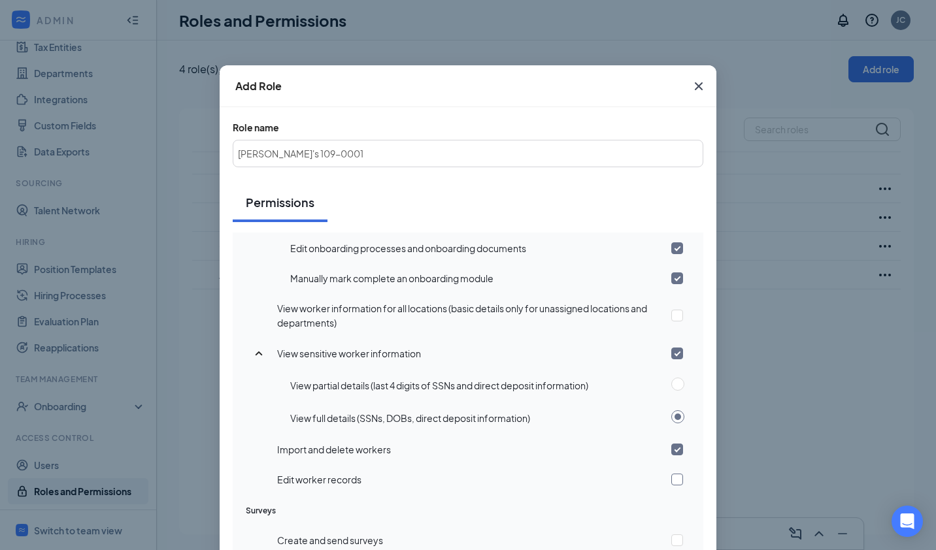
drag, startPoint x: 662, startPoint y: 479, endPoint x: 678, endPoint y: 476, distance: 16.5
click at [671, 480] on input "checkbox" at bounding box center [677, 480] width 12 height 12
checkbox input "true"
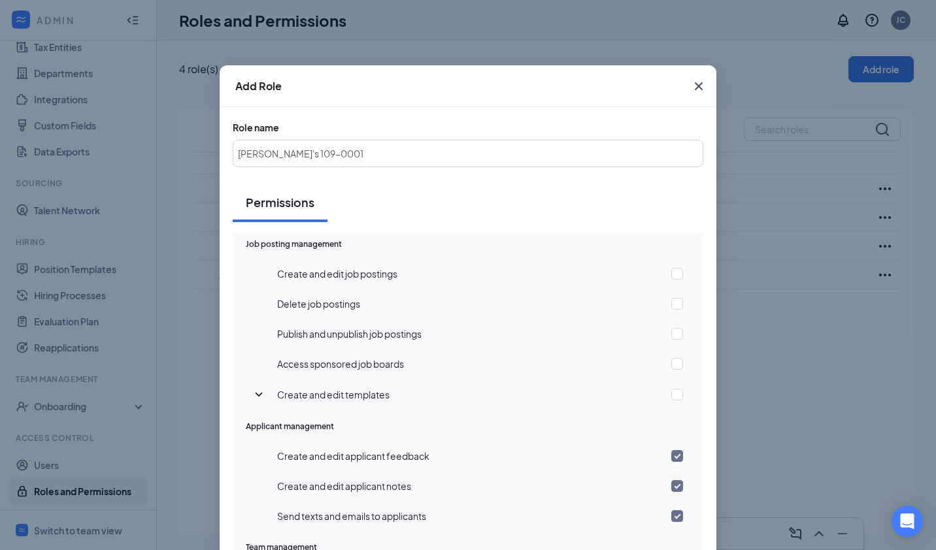
scroll to position [401, 0]
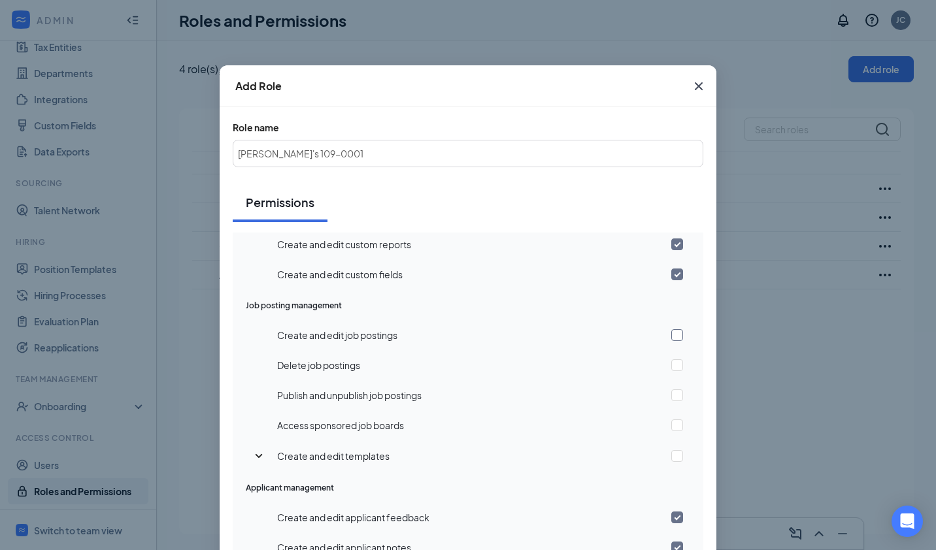
click at [671, 329] on input "checkbox" at bounding box center [677, 335] width 12 height 12
checkbox input "true"
click at [671, 426] on input "checkbox" at bounding box center [677, 426] width 12 height 12
checkbox input "true"
drag, startPoint x: 667, startPoint y: 455, endPoint x: 684, endPoint y: 441, distance: 22.8
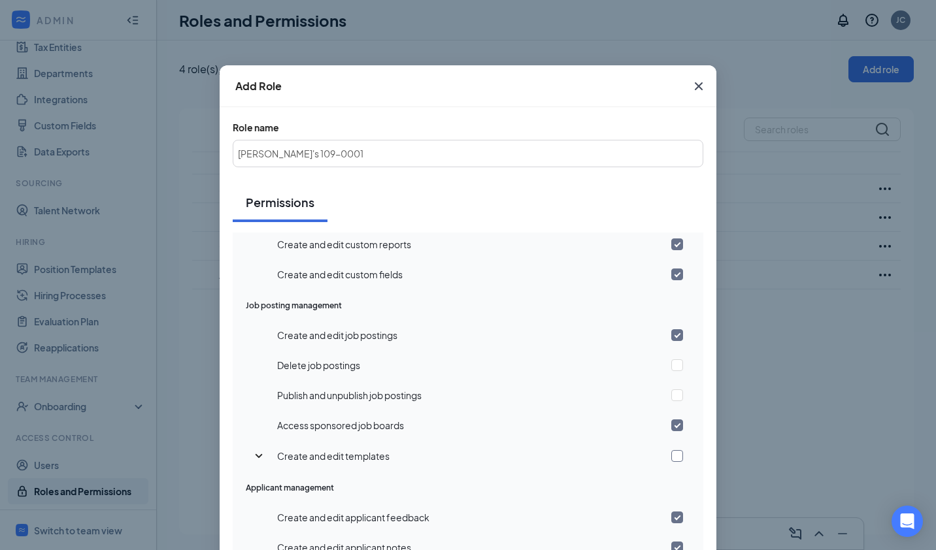
click at [676, 452] on label at bounding box center [684, 456] width 27 height 12
click at [676, 452] on input "checkbox" at bounding box center [677, 456] width 12 height 12
checkbox input "true"
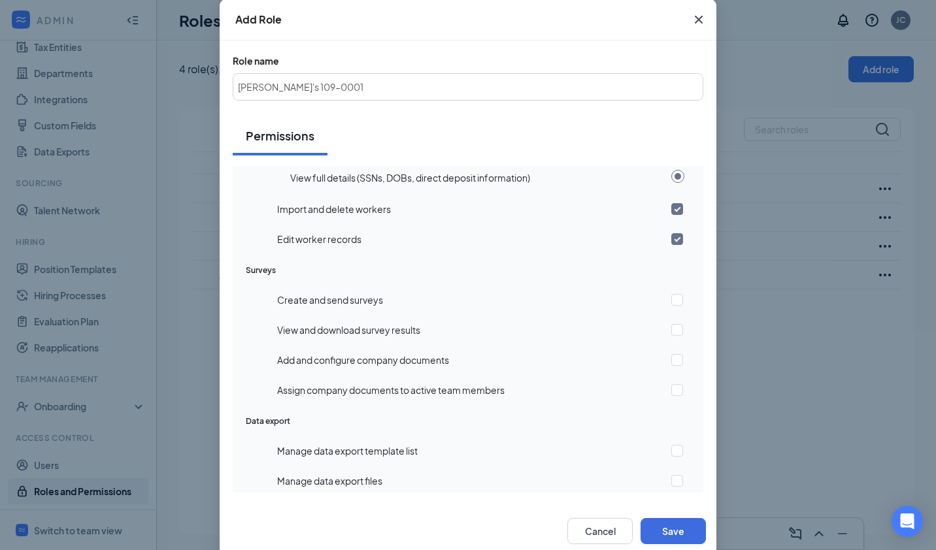
scroll to position [91, 0]
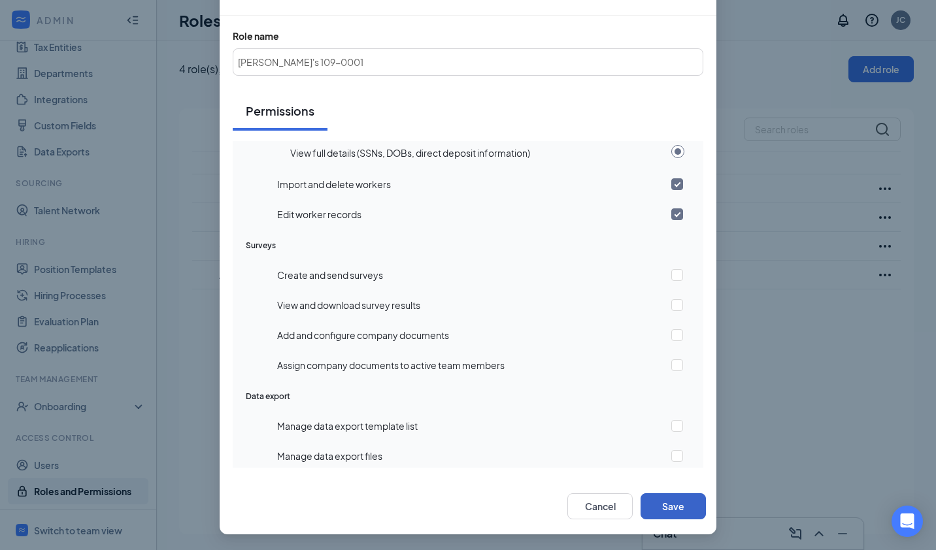
click at [673, 507] on button "Save" at bounding box center [672, 506] width 65 height 26
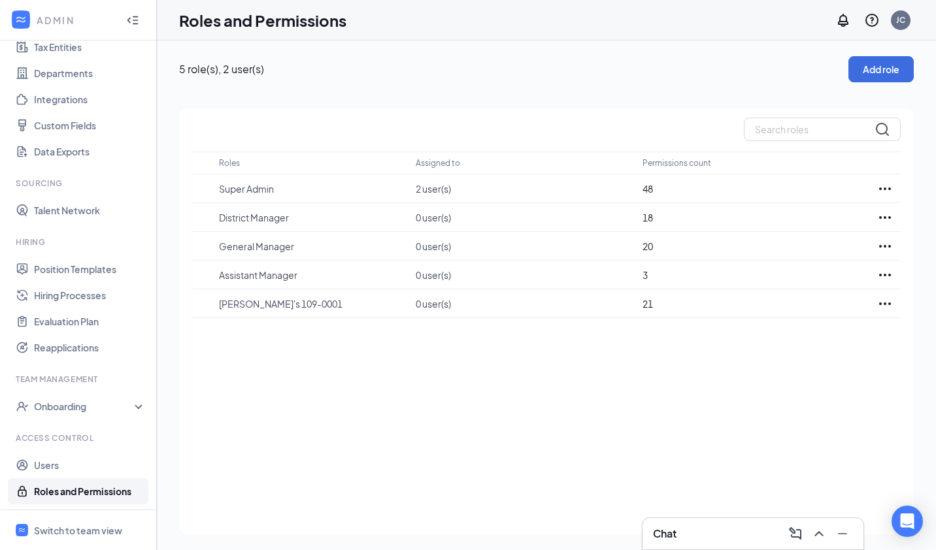
click at [889, 302] on icon "Ellipses" at bounding box center [885, 304] width 16 height 16
click at [556, 407] on div "Roles Assigned to Permissions count Super Admin 2 user(s) 48 District Manager 0…" at bounding box center [546, 321] width 735 height 426
click at [61, 463] on link "Users" at bounding box center [90, 465] width 112 height 26
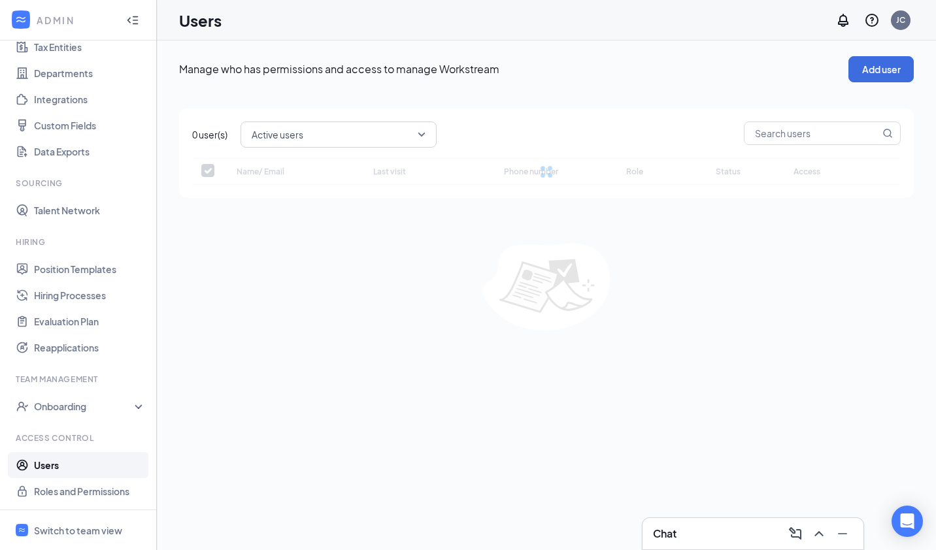
checkbox input "false"
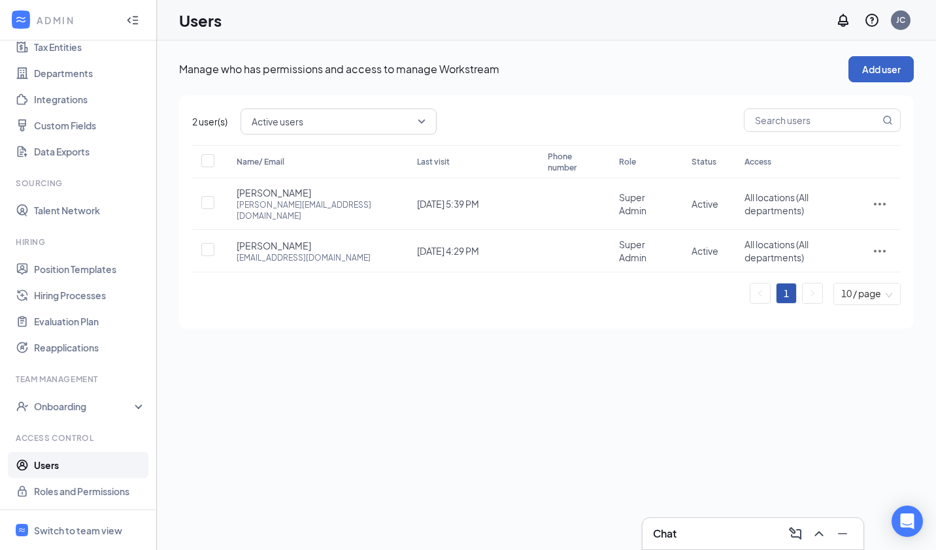
click at [872, 70] on button "Add user" at bounding box center [880, 69] width 65 height 26
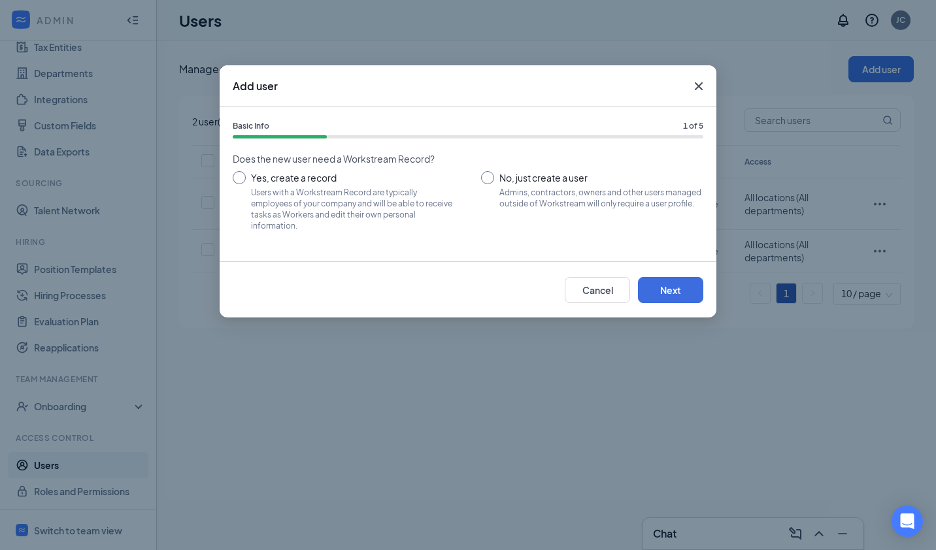
click at [488, 174] on input "No, just create a user Admins, contractors, owners and other users managed outs…" at bounding box center [592, 200] width 222 height 59
radio input "true"
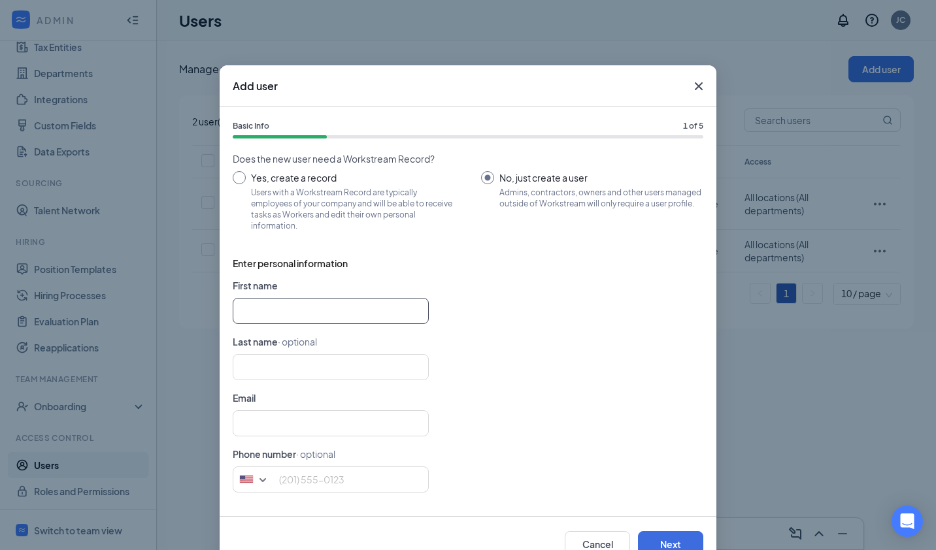
click at [346, 322] on input "text" at bounding box center [331, 311] width 196 height 26
type input "[EMAIL_ADDRESS][DOMAIN_NAME]"
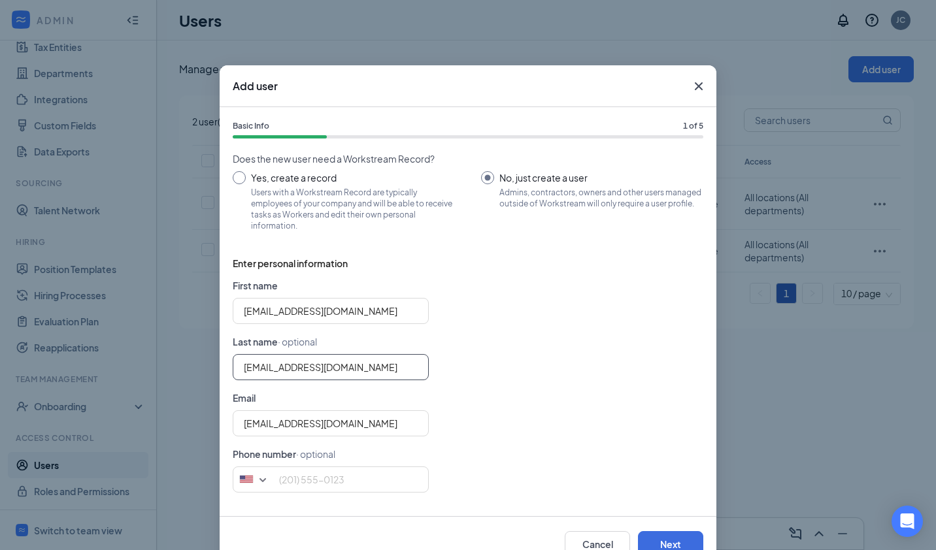
click at [272, 369] on input "[EMAIL_ADDRESS][DOMAIN_NAME]" at bounding box center [331, 367] width 196 height 26
click at [275, 369] on input "[EMAIL_ADDRESS][DOMAIN_NAME]" at bounding box center [331, 367] width 196 height 26
click at [273, 366] on input "[EMAIL_ADDRESS][DOMAIN_NAME]" at bounding box center [331, 367] width 196 height 26
click at [241, 369] on input "[PERSON_NAME][EMAIL_ADDRESS][DOMAIN_NAME]" at bounding box center [331, 367] width 196 height 26
click at [341, 368] on input "[PERSON_NAME][EMAIL_ADDRESS][DOMAIN_NAME]" at bounding box center [331, 367] width 196 height 26
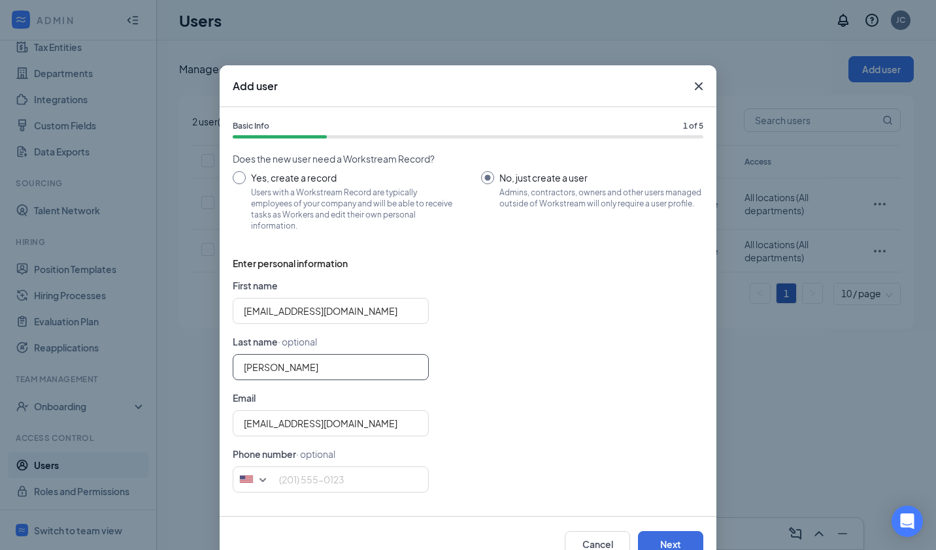
type input "[PERSON_NAME]"
click at [367, 316] on input "[EMAIL_ADDRESS][DOMAIN_NAME]" at bounding box center [331, 311] width 196 height 26
click at [244, 307] on input "cormika" at bounding box center [331, 311] width 196 height 26
type input "Cormika"
click at [373, 478] on input "tel" at bounding box center [331, 480] width 196 height 26
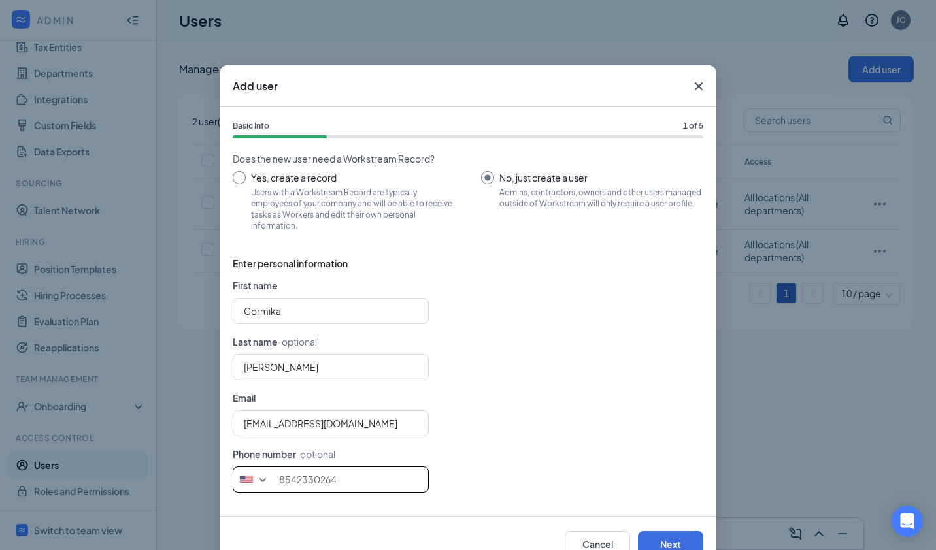
type input "8542330264"
click at [671, 545] on button "Next" at bounding box center [670, 544] width 65 height 26
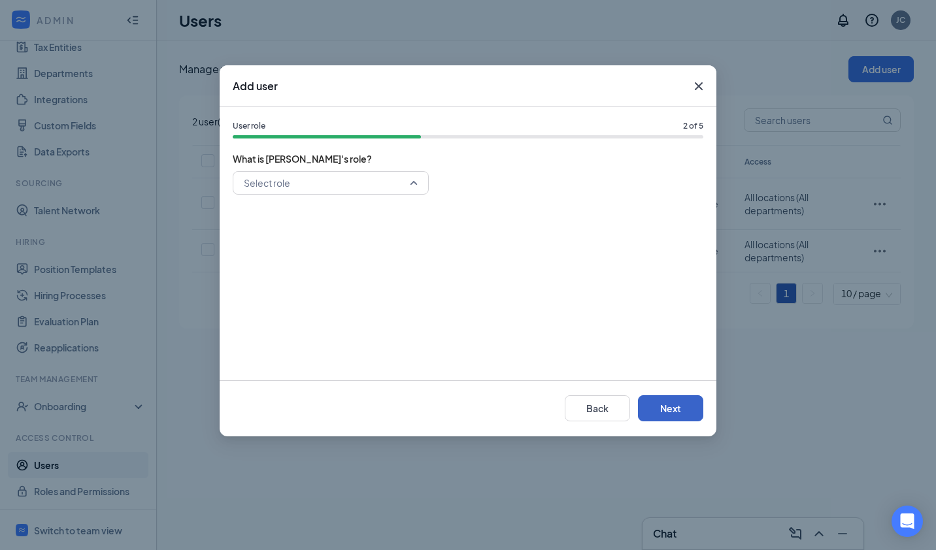
click at [413, 182] on div "Select role" at bounding box center [331, 183] width 196 height 24
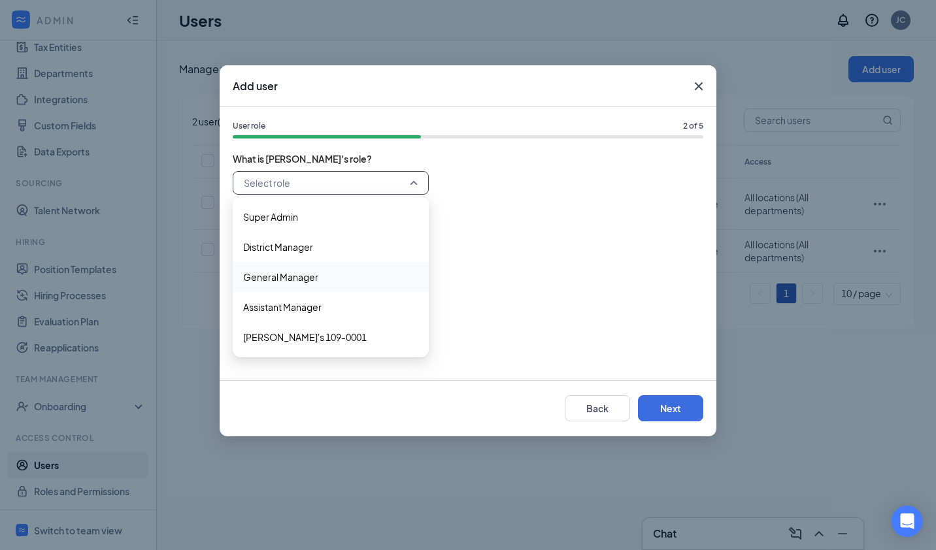
click at [296, 278] on span "General Manager" at bounding box center [280, 277] width 75 height 14
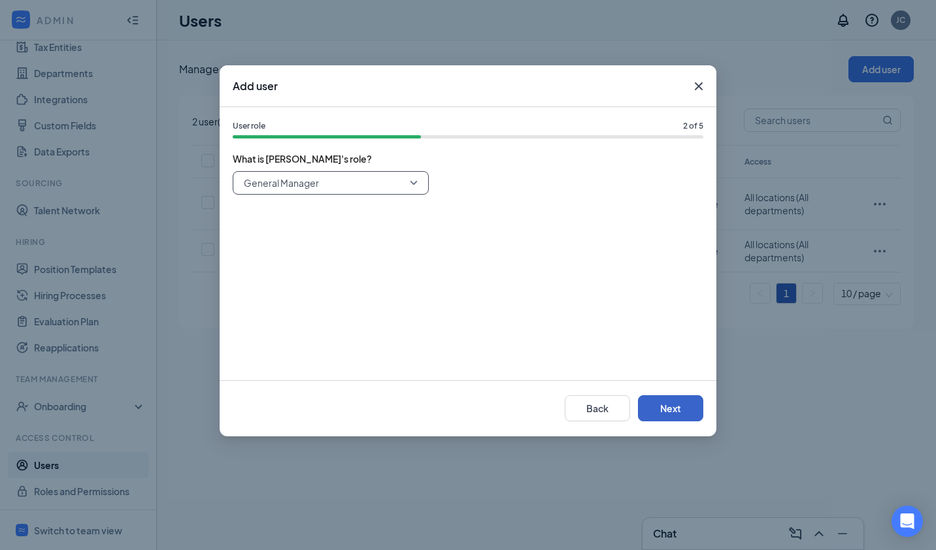
click at [665, 410] on button "Next" at bounding box center [670, 408] width 65 height 26
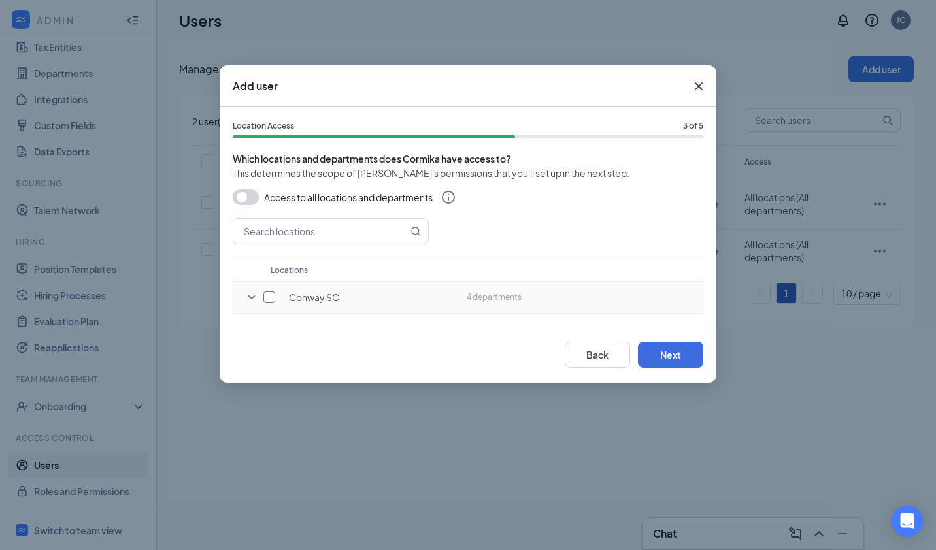
click at [268, 299] on input "checkbox" at bounding box center [269, 297] width 12 height 12
checkbox input "true"
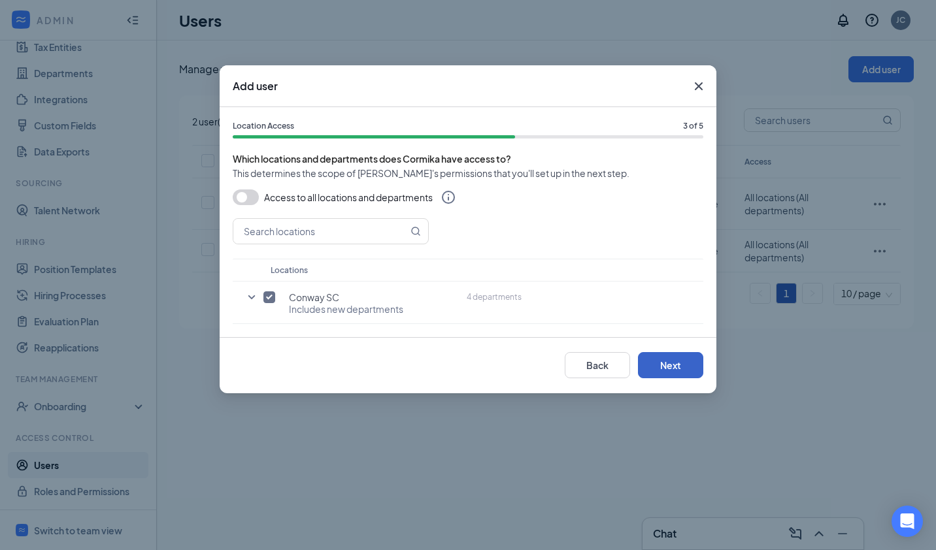
click at [657, 359] on button "Next" at bounding box center [670, 365] width 65 height 26
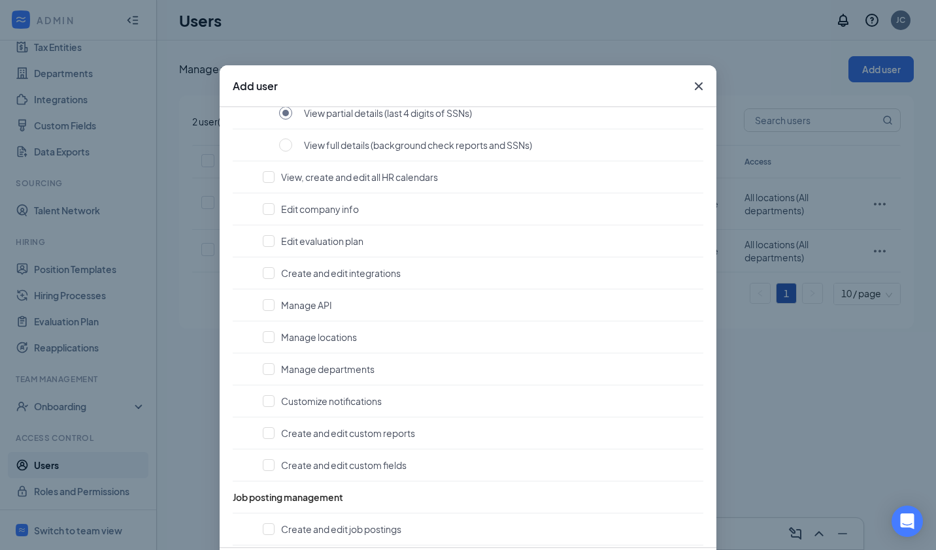
scroll to position [139, 0]
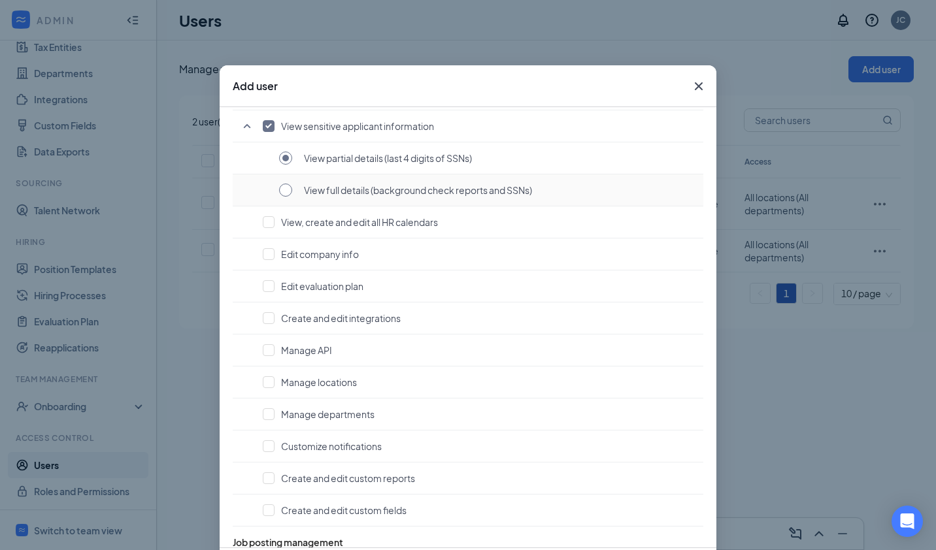
click at [281, 187] on input "radio" at bounding box center [285, 190] width 13 height 13
radio input "true"
radio input "false"
click at [265, 218] on input "checkbox" at bounding box center [269, 222] width 12 height 12
checkbox input "true"
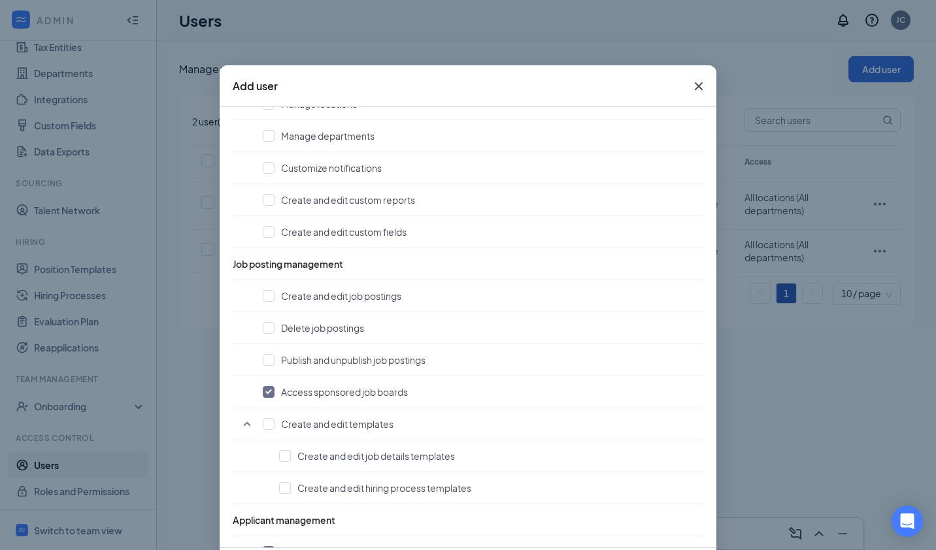
scroll to position [438, 0]
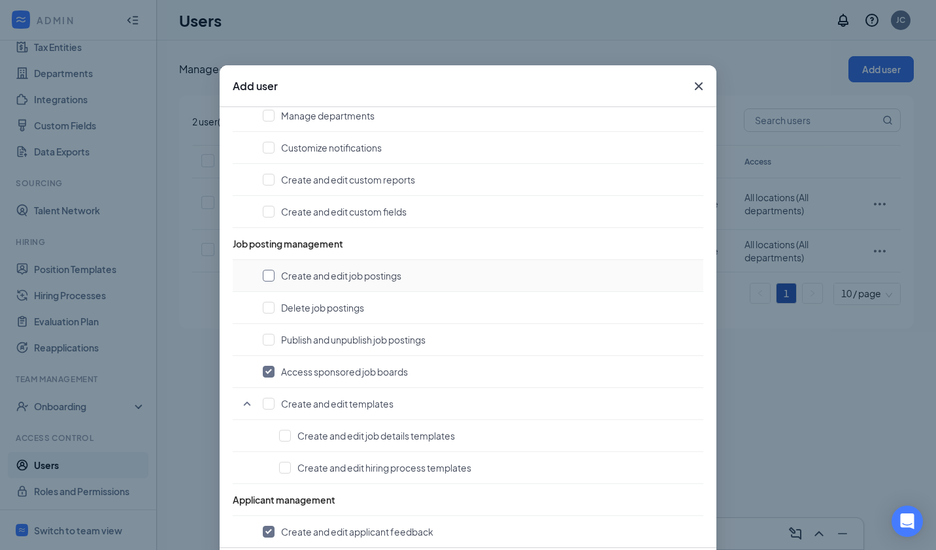
click at [265, 278] on input "checkbox" at bounding box center [269, 276] width 12 height 12
checkbox input "true"
click at [263, 334] on input "checkbox" at bounding box center [269, 340] width 12 height 12
checkbox input "true"
click at [271, 429] on td "Create and edit job details templates" at bounding box center [468, 436] width 471 height 32
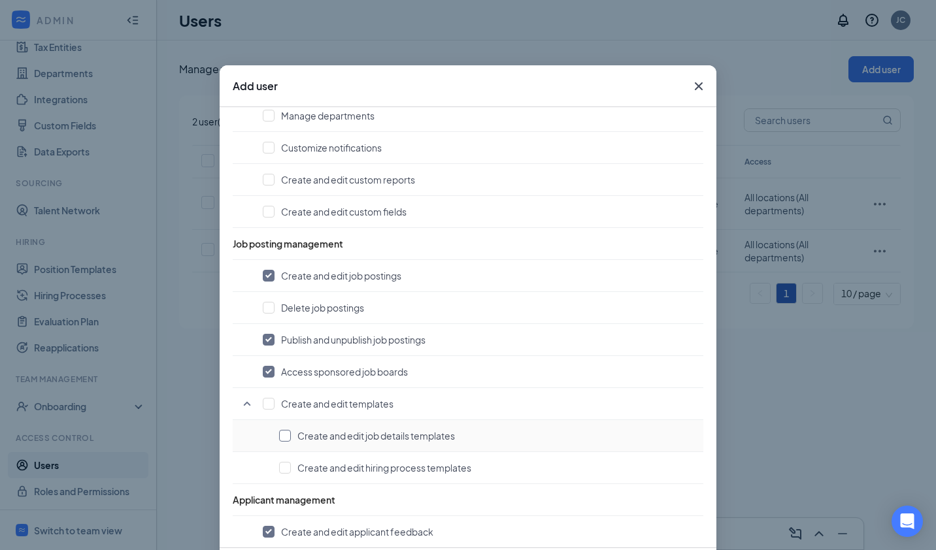
click at [279, 433] on input "checkbox" at bounding box center [285, 436] width 12 height 12
checkbox input "true"
click at [261, 406] on td "Create and edit templates" at bounding box center [468, 404] width 471 height 32
drag, startPoint x: 278, startPoint y: 459, endPoint x: 390, endPoint y: 459, distance: 111.1
click at [279, 462] on input "checkbox" at bounding box center [285, 468] width 12 height 12
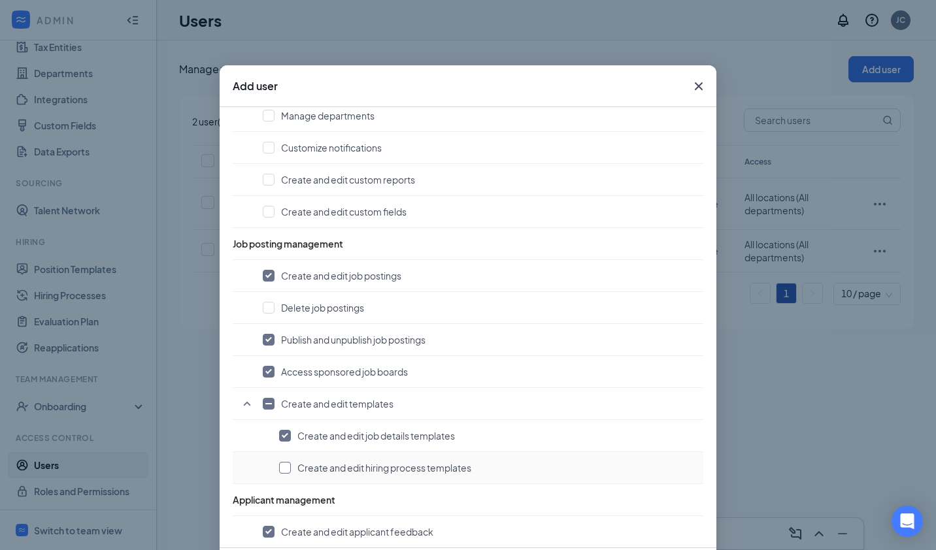
checkbox input "true"
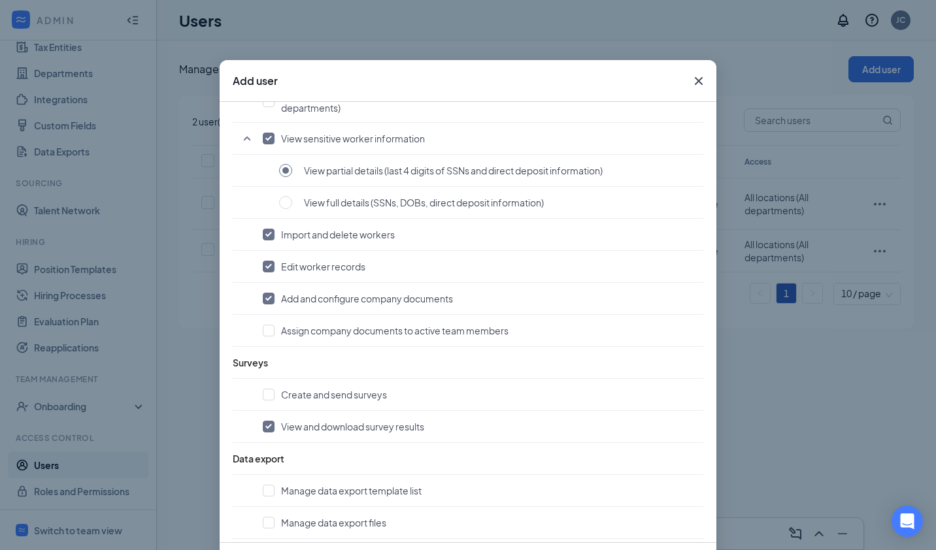
scroll to position [69, 0]
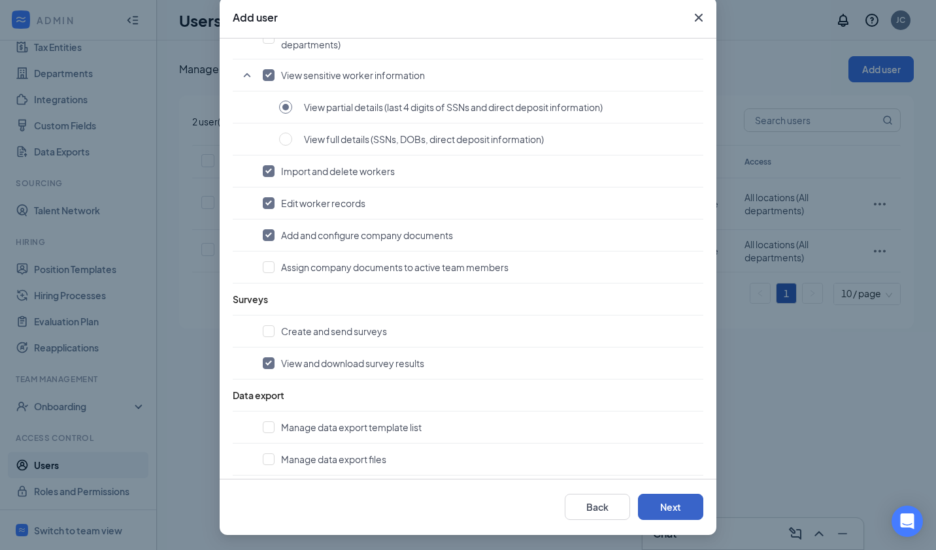
click at [667, 516] on button "Next" at bounding box center [670, 507] width 65 height 26
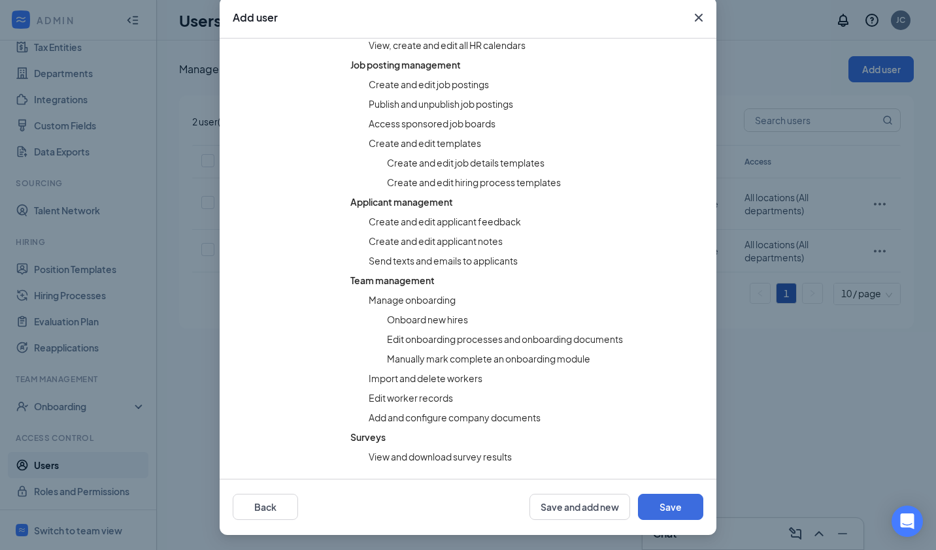
scroll to position [477, 0]
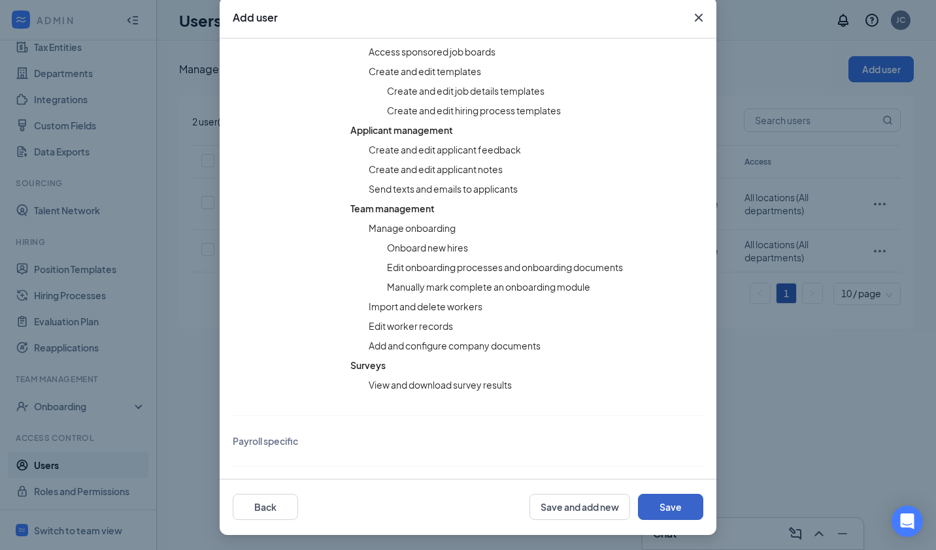
click at [658, 513] on button "Save" at bounding box center [670, 507] width 65 height 26
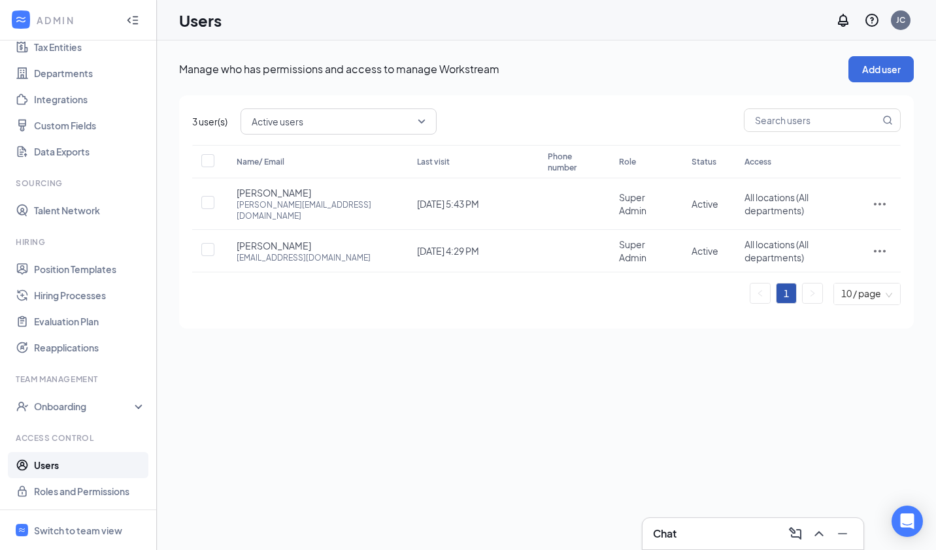
click at [367, 429] on div "Manage who has permissions and access to manage Workstream Add user 3 user(s) A…" at bounding box center [546, 296] width 779 height 510
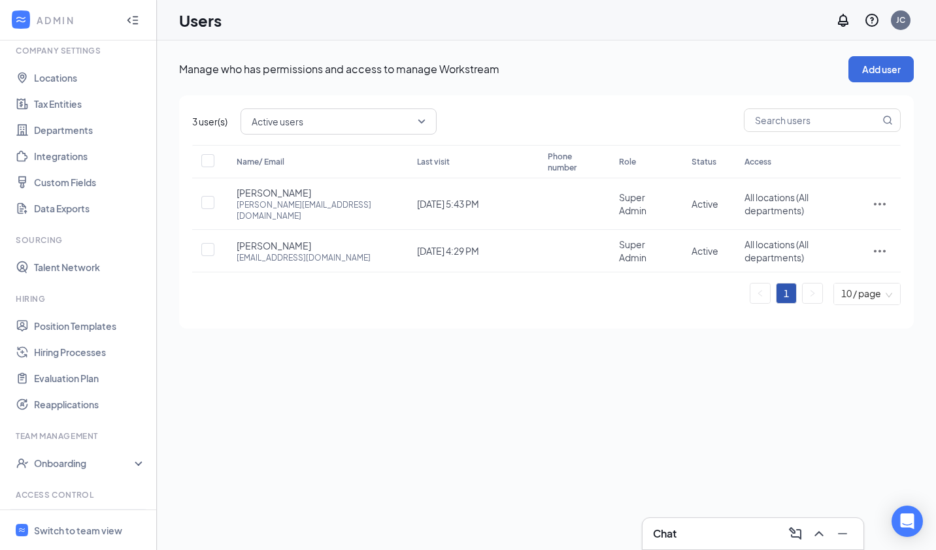
scroll to position [0, 0]
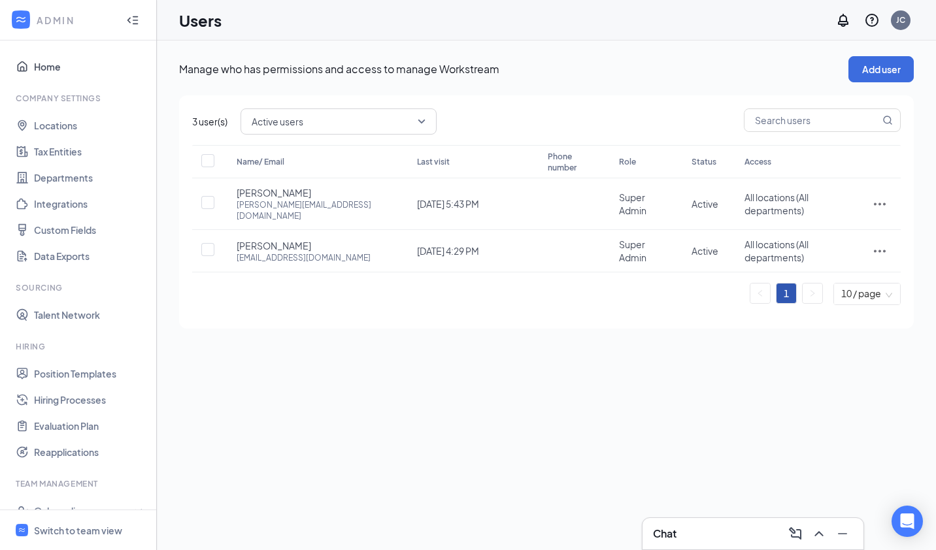
click at [41, 72] on link "Home" at bounding box center [90, 67] width 112 height 26
